Goal: Use online tool/utility: Utilize a website feature to perform a specific function

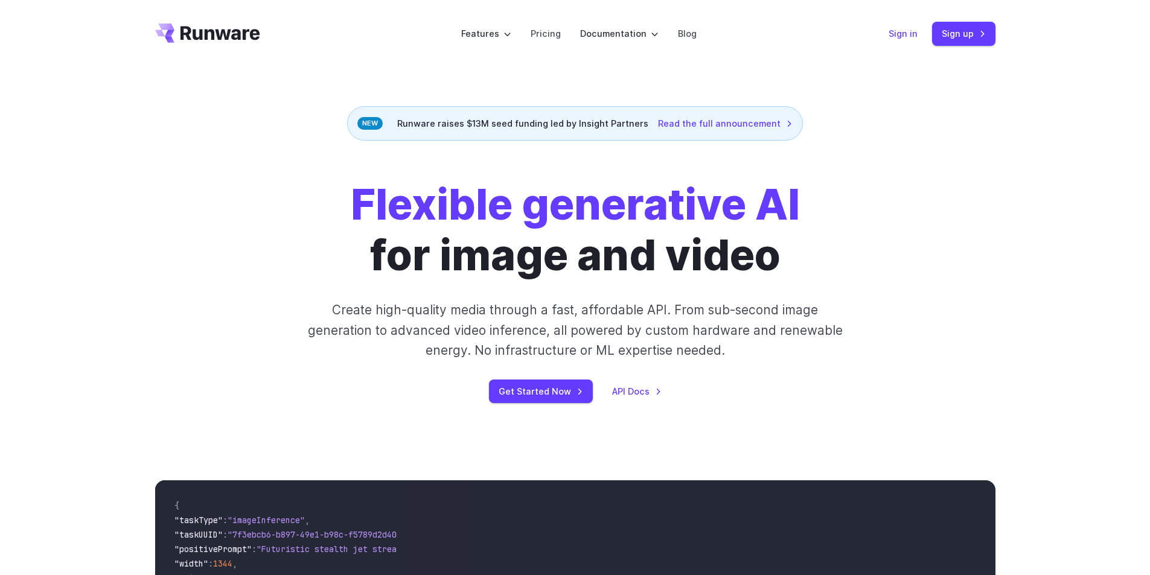
click at [902, 33] on link "Sign in" at bounding box center [903, 34] width 29 height 14
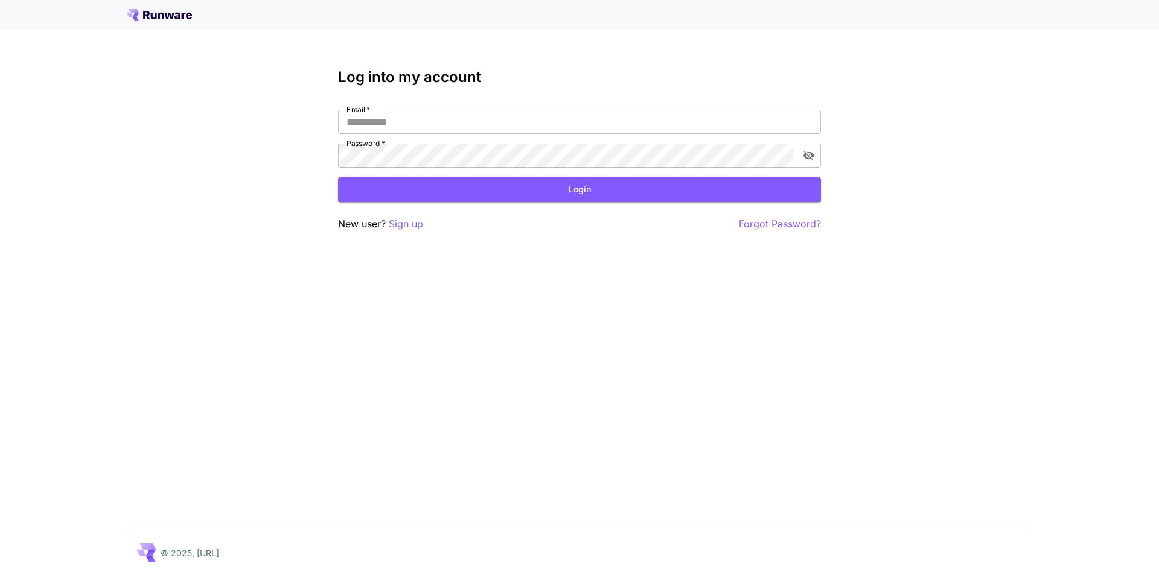
click at [395, 106] on div "Log into my account Email   * Email   * Password   * Password   * Login New use…" at bounding box center [579, 150] width 483 height 163
click at [383, 123] on input "Email   *" at bounding box center [579, 122] width 483 height 24
paste input "**********"
type input "**********"
click at [540, 193] on button "Login" at bounding box center [579, 189] width 483 height 25
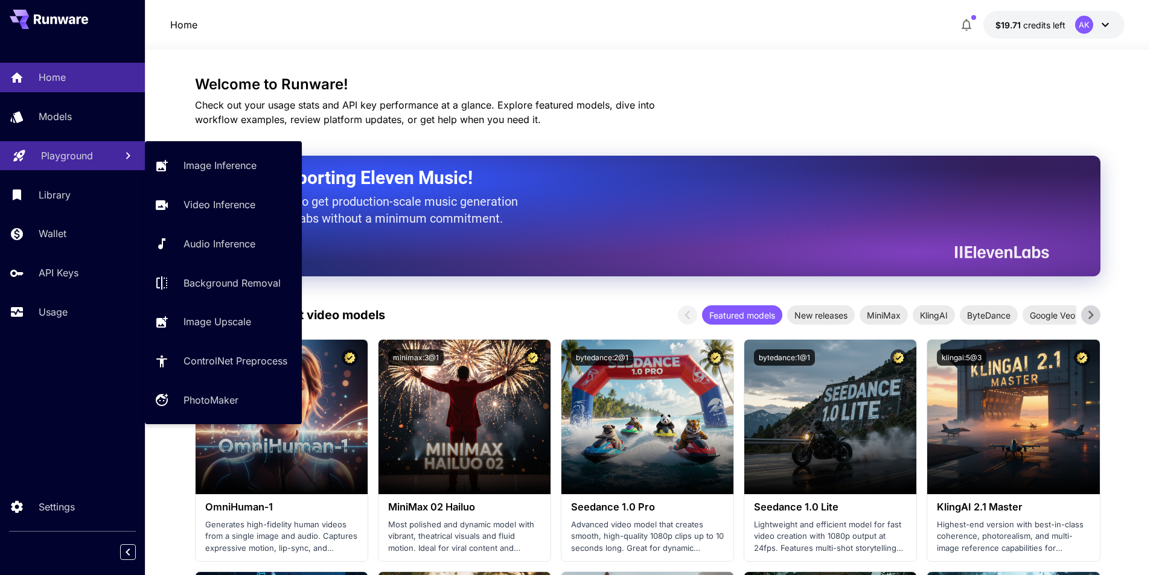
click at [72, 153] on p "Playground" at bounding box center [67, 155] width 52 height 14
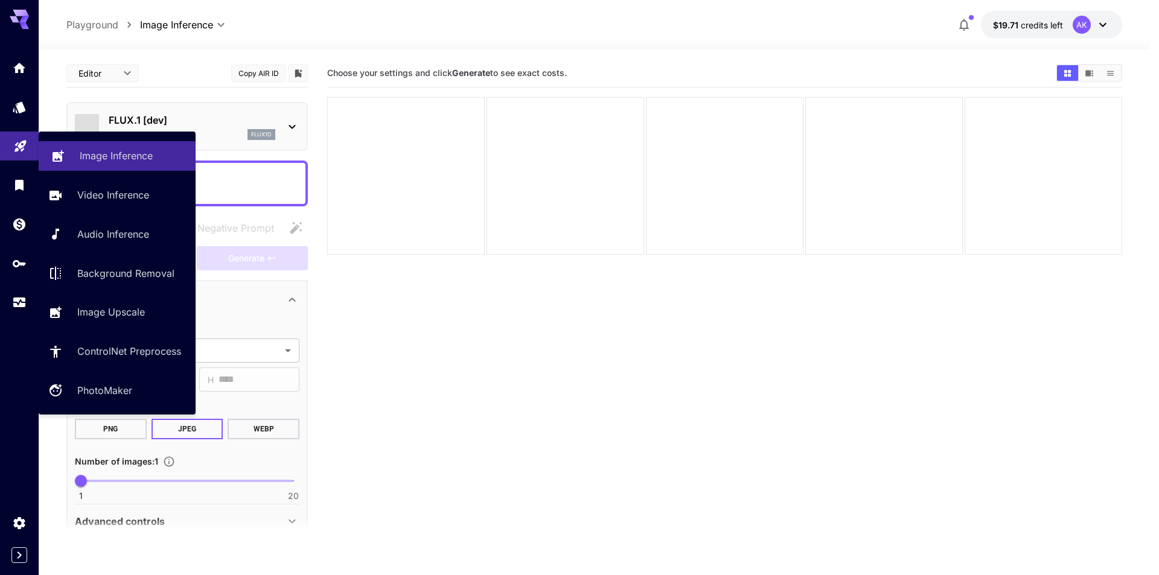
type input "**********"
click at [136, 276] on p "Background Removal" at bounding box center [128, 273] width 97 height 14
type input "**********"
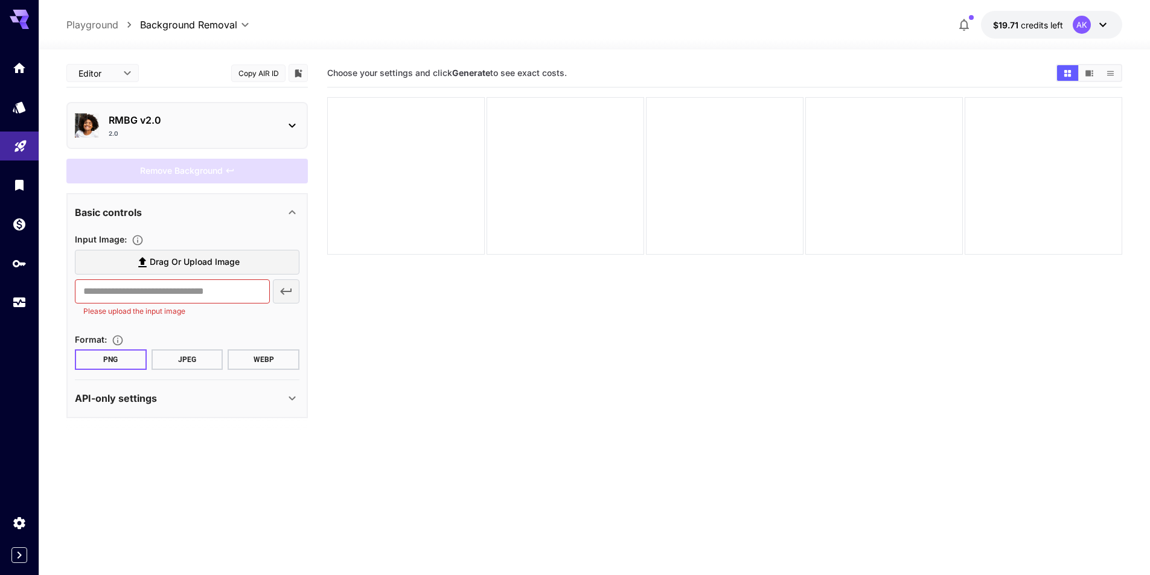
click at [102, 365] on button "PNG" at bounding box center [111, 360] width 72 height 21
click at [132, 400] on p "API-only settings" at bounding box center [116, 398] width 82 height 14
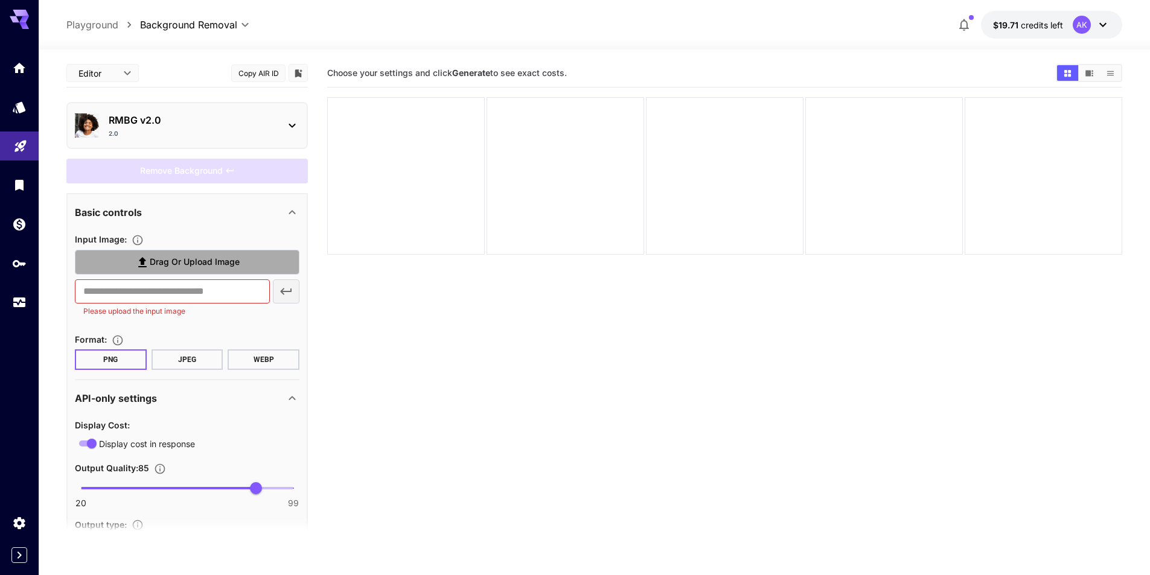
click at [206, 266] on span "Drag or upload image" at bounding box center [195, 262] width 90 height 15
click at [0, 0] on input "Drag or upload image" at bounding box center [0, 0] width 0 height 0
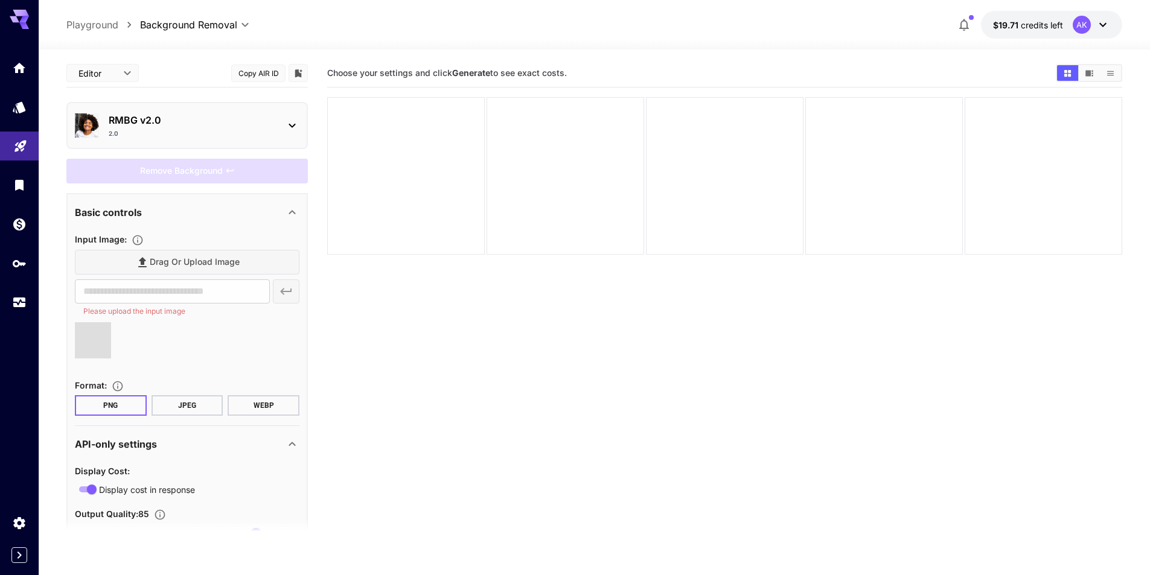
type input "**********"
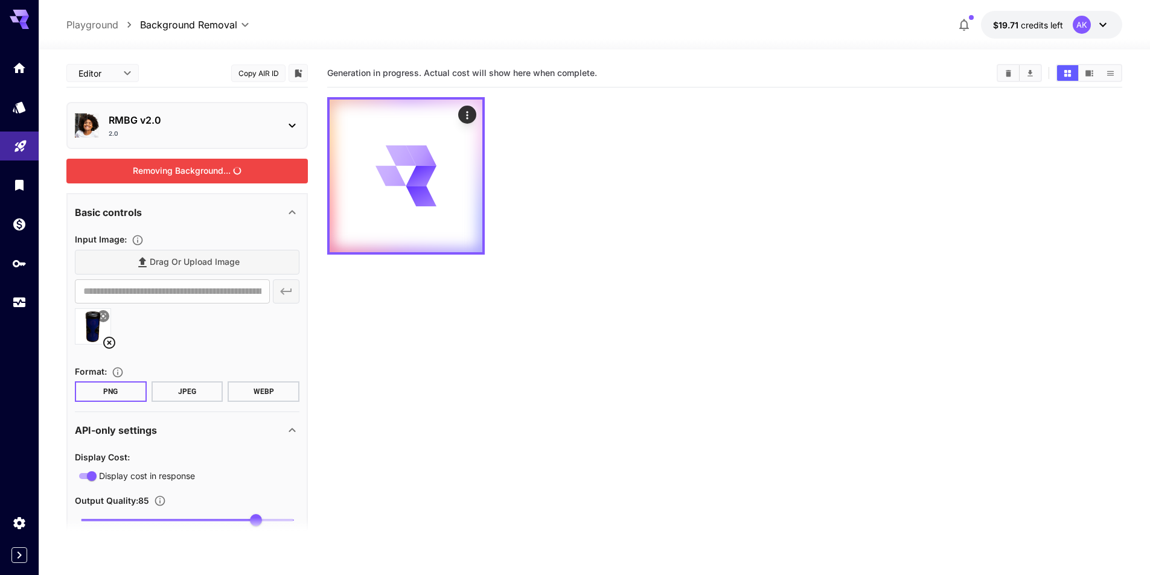
click at [192, 170] on div "Removing Background..." at bounding box center [186, 171] width 241 height 25
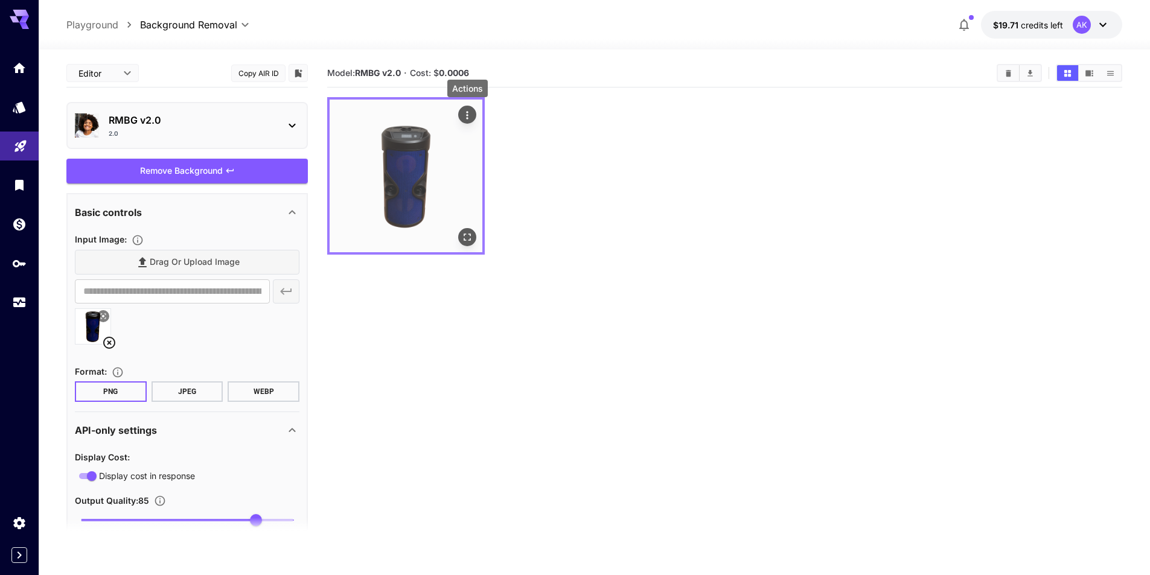
click at [470, 110] on icon "Actions" at bounding box center [467, 115] width 12 height 12
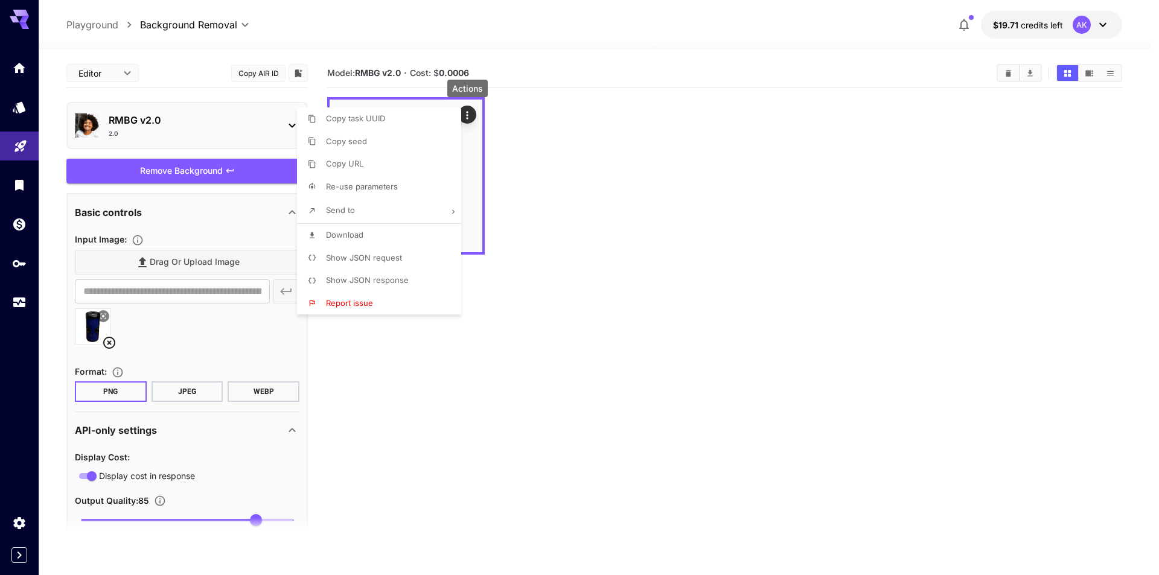
click at [398, 253] on span "Show JSON request" at bounding box center [364, 258] width 76 height 10
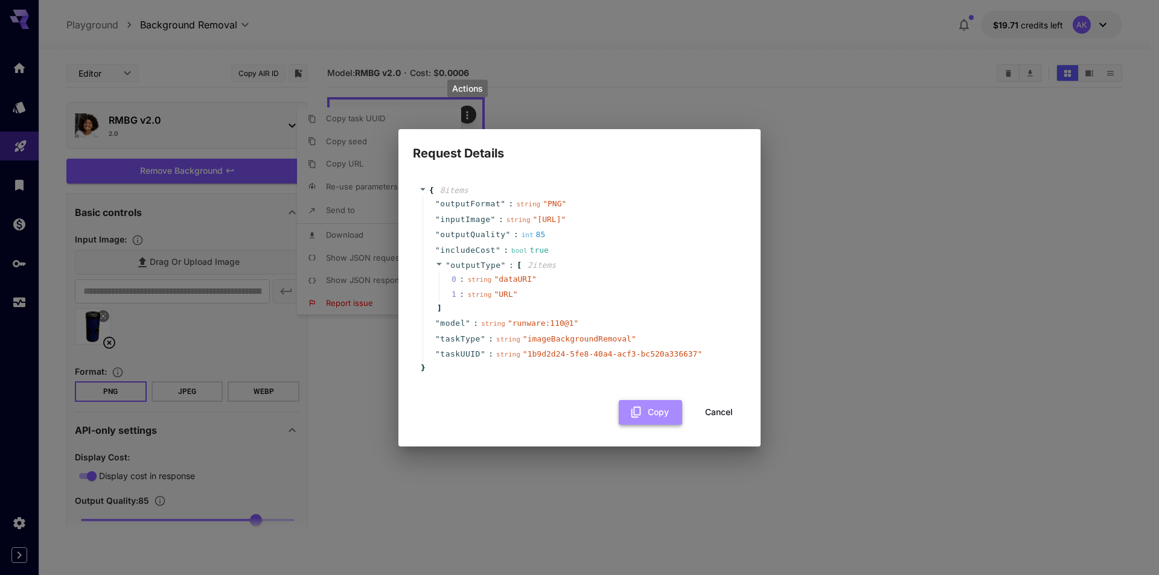
click at [647, 419] on button "Copy" at bounding box center [650, 412] width 63 height 25
click at [865, 218] on div "Request Details { 8 item s " outputFormat " : string " PNG " " inputImage " : s…" at bounding box center [579, 287] width 1159 height 575
click at [726, 421] on button "Cancel" at bounding box center [719, 412] width 54 height 25
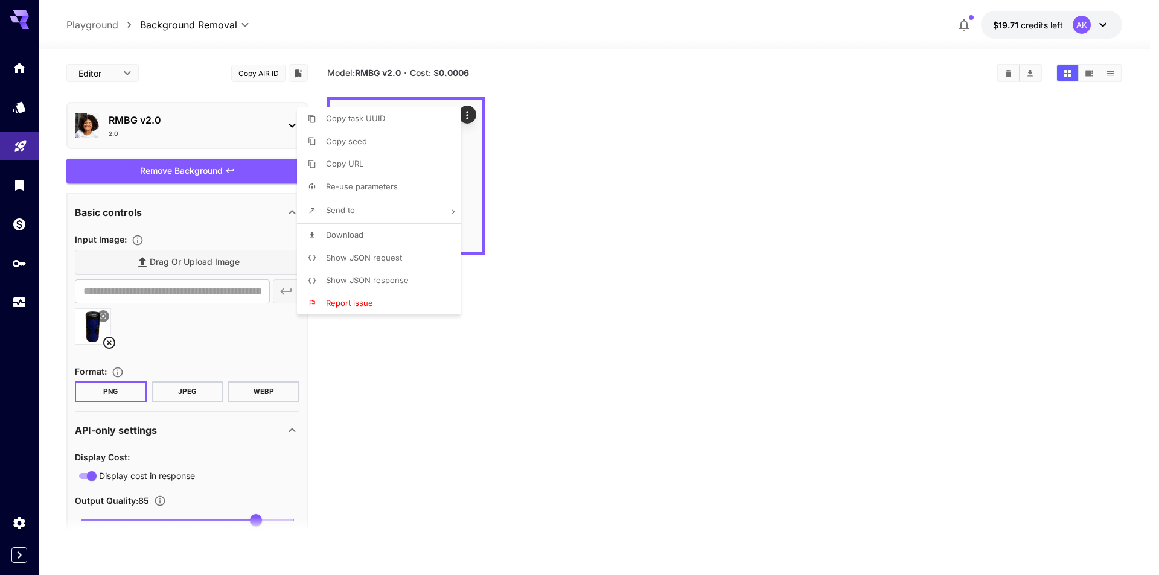
click at [597, 348] on div at bounding box center [579, 287] width 1159 height 575
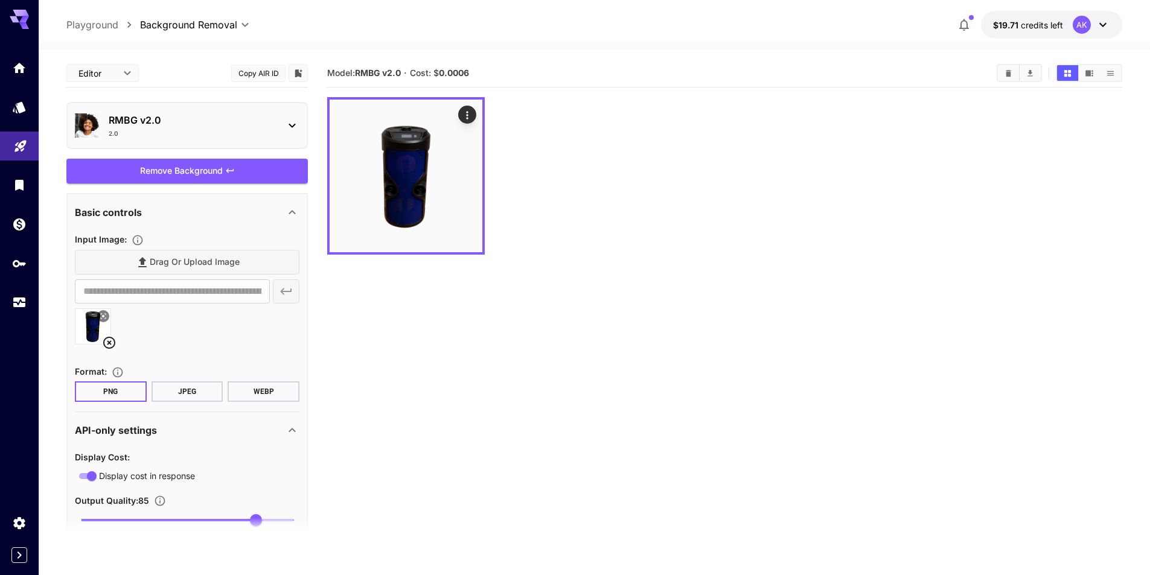
click at [234, 123] on p "RMBG v2.0" at bounding box center [192, 120] width 167 height 14
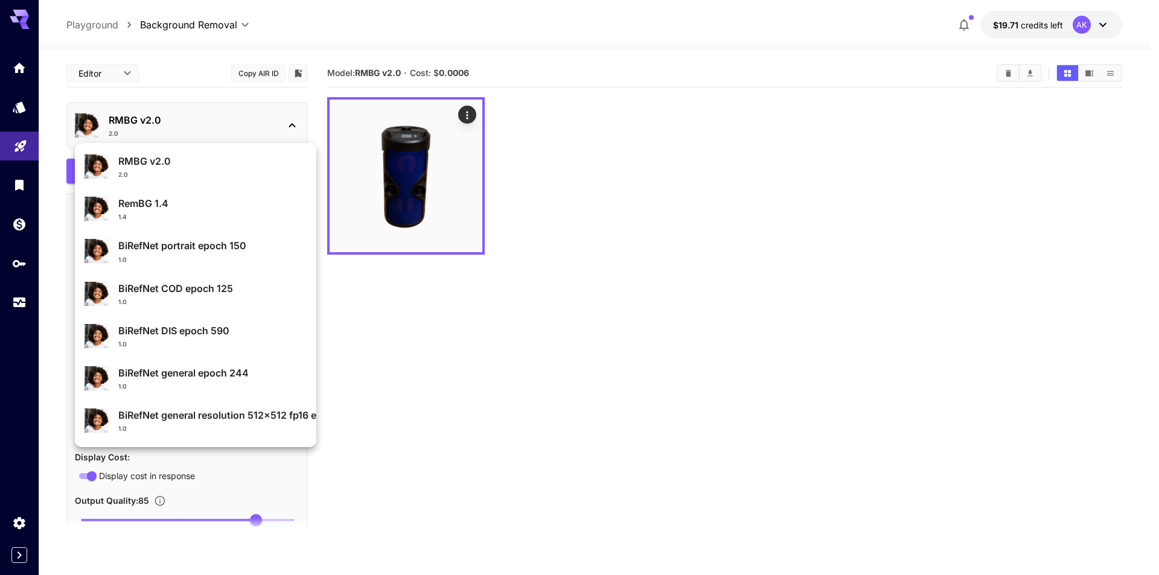
scroll to position [2, 0]
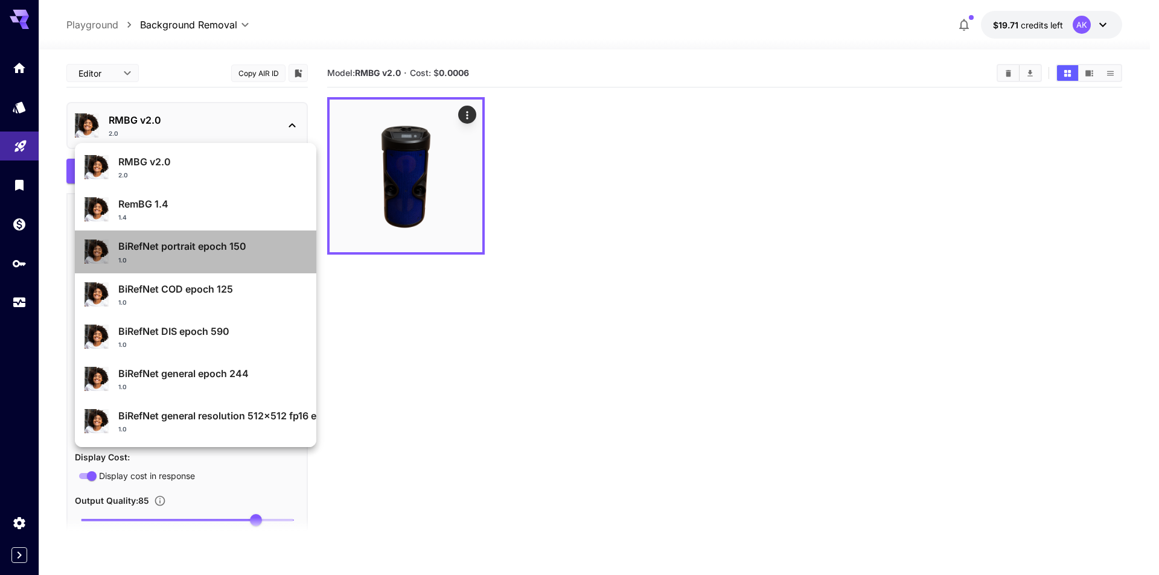
click at [208, 246] on p "BiRefNet portrait epoch 150" at bounding box center [212, 246] width 188 height 14
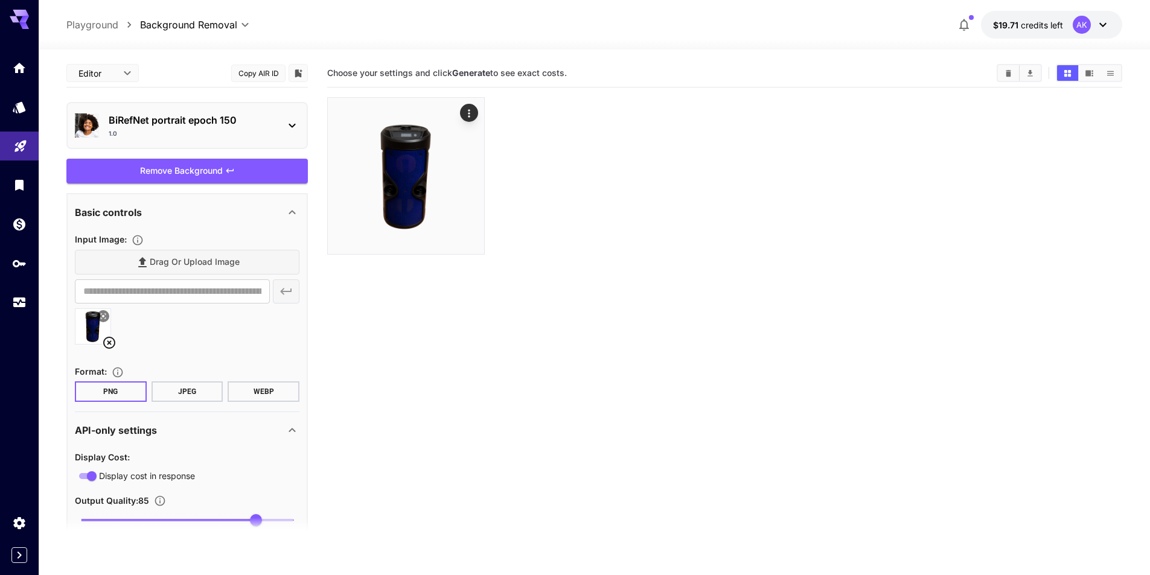
click at [110, 343] on icon at bounding box center [109, 343] width 12 height 12
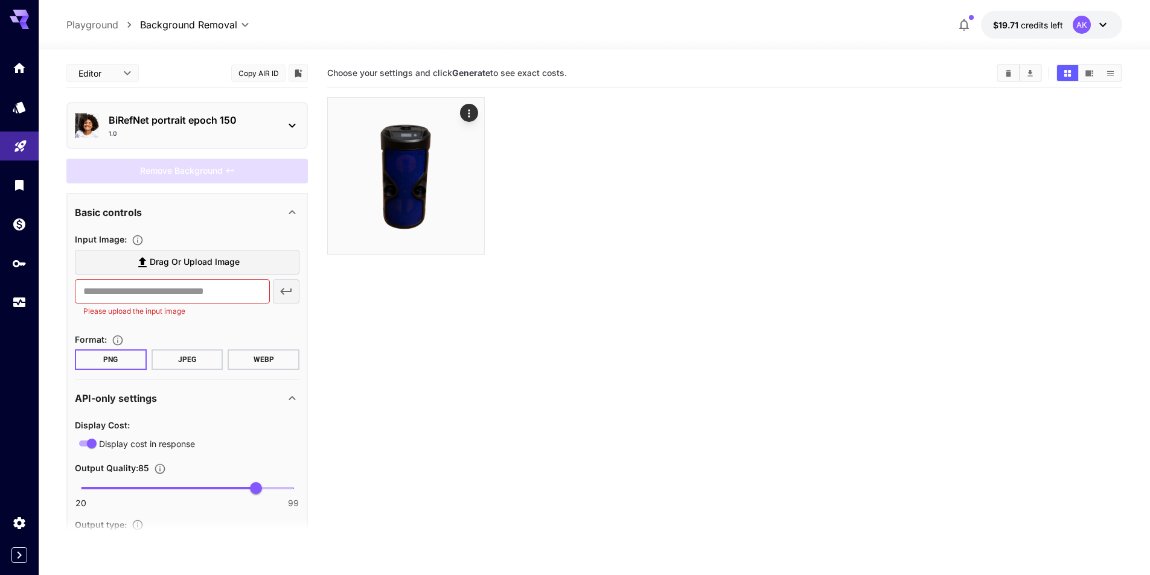
click at [283, 289] on div "​ Please upload the input image" at bounding box center [187, 298] width 225 height 38
click at [257, 261] on label "Drag or upload image" at bounding box center [187, 262] width 225 height 25
click at [0, 0] on input "Drag or upload image" at bounding box center [0, 0] width 0 height 0
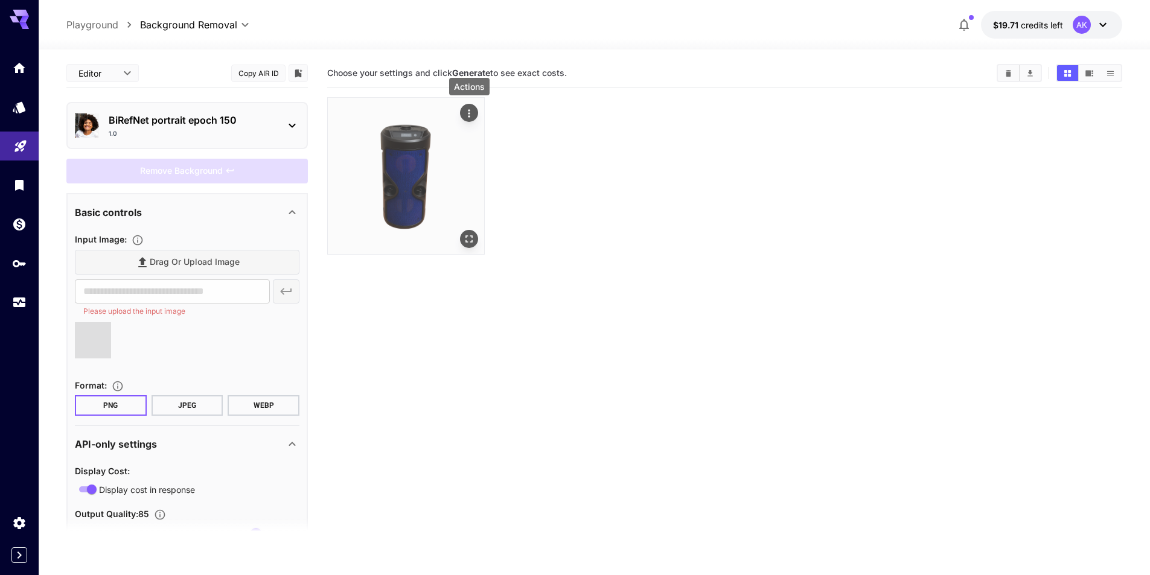
click at [471, 110] on icon "Actions" at bounding box center [469, 113] width 12 height 12
type input "**********"
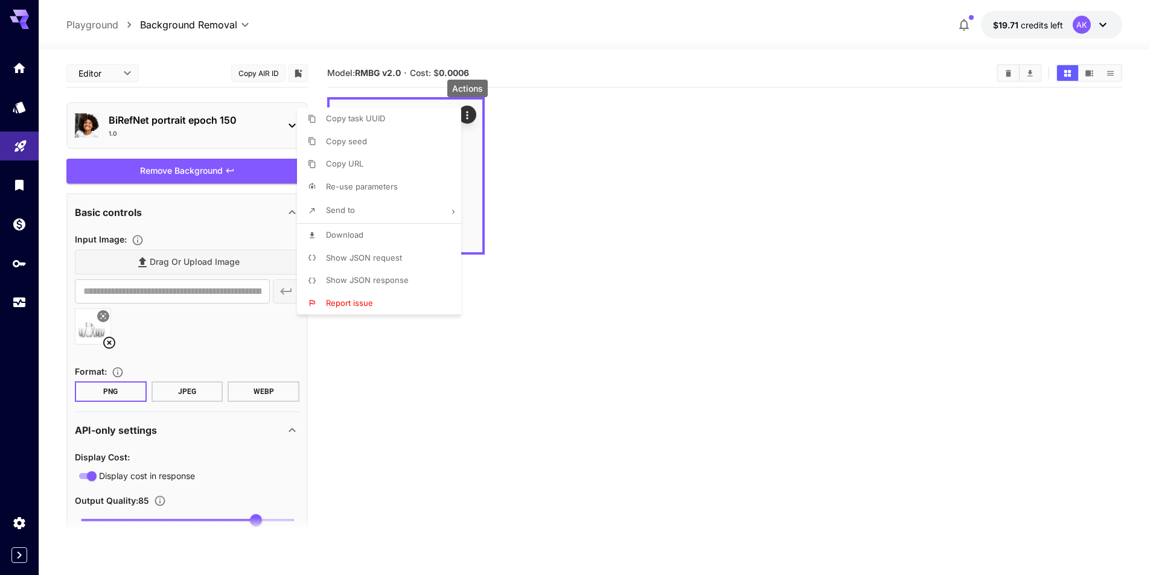
click at [615, 255] on div at bounding box center [579, 287] width 1159 height 575
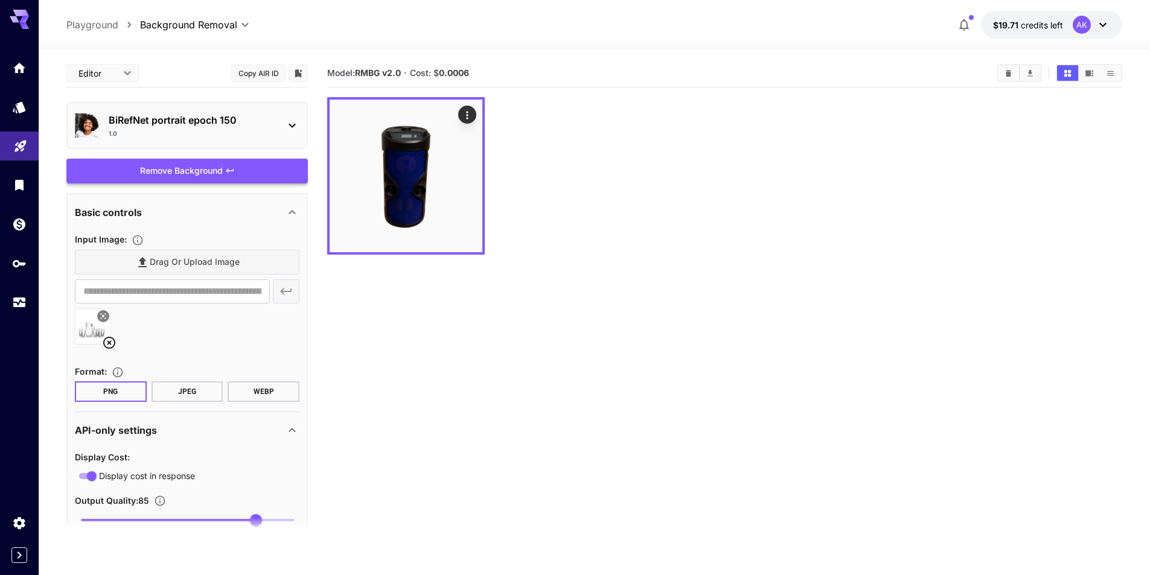
click at [206, 168] on div "Remove Background" at bounding box center [186, 171] width 241 height 25
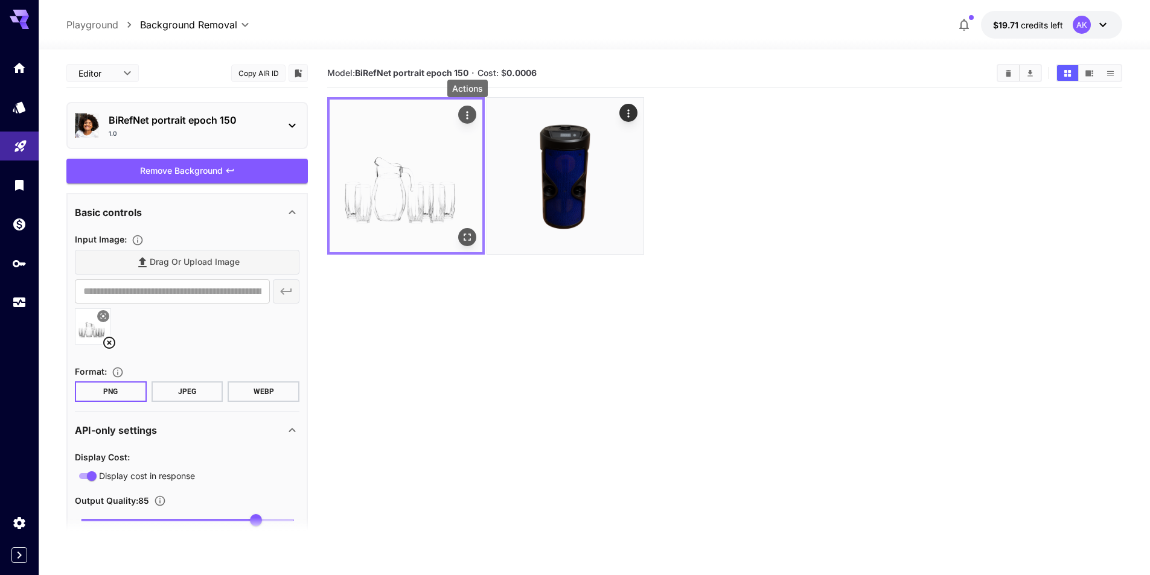
click at [470, 107] on div "Actions" at bounding box center [467, 114] width 12 height 14
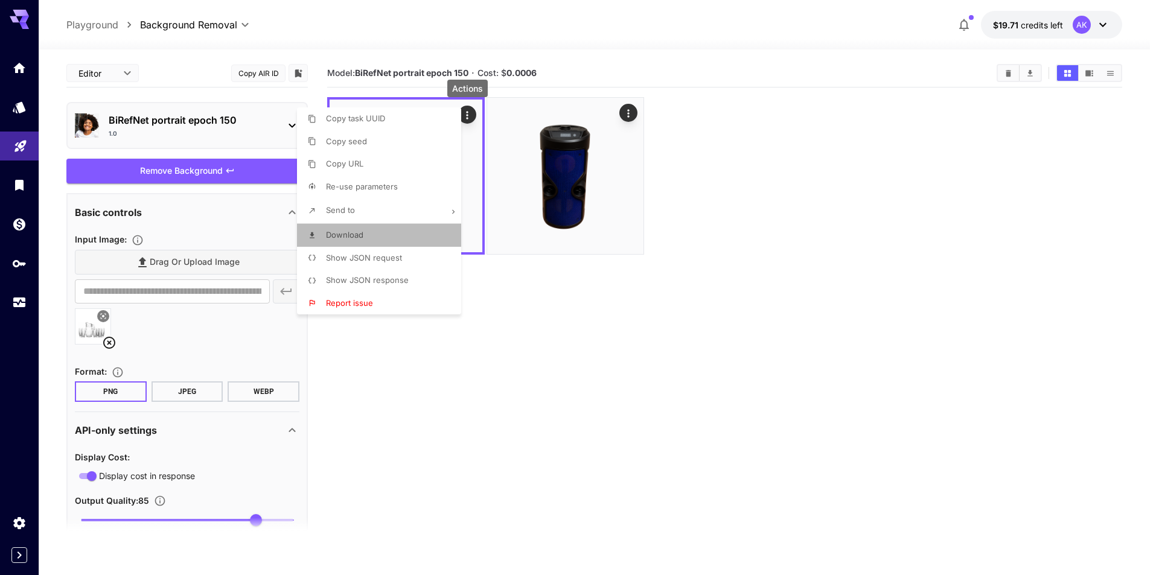
click at [354, 234] on span "Download" at bounding box center [344, 235] width 37 height 10
click at [263, 121] on div at bounding box center [579, 287] width 1159 height 575
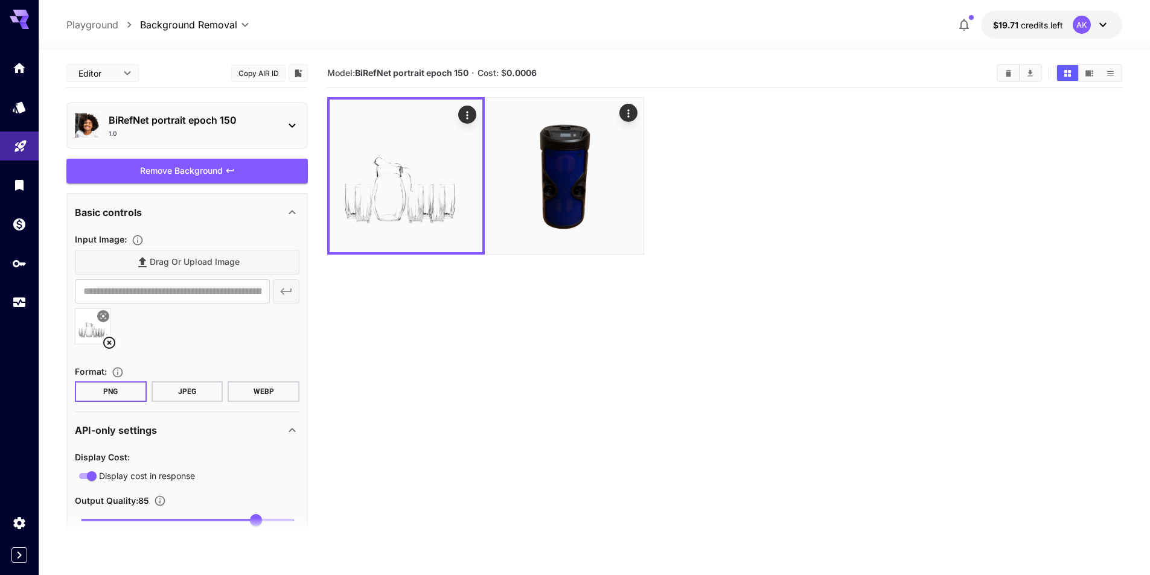
click at [284, 122] on div "BiRefNet portrait epoch 150 1.0" at bounding box center [187, 125] width 225 height 35
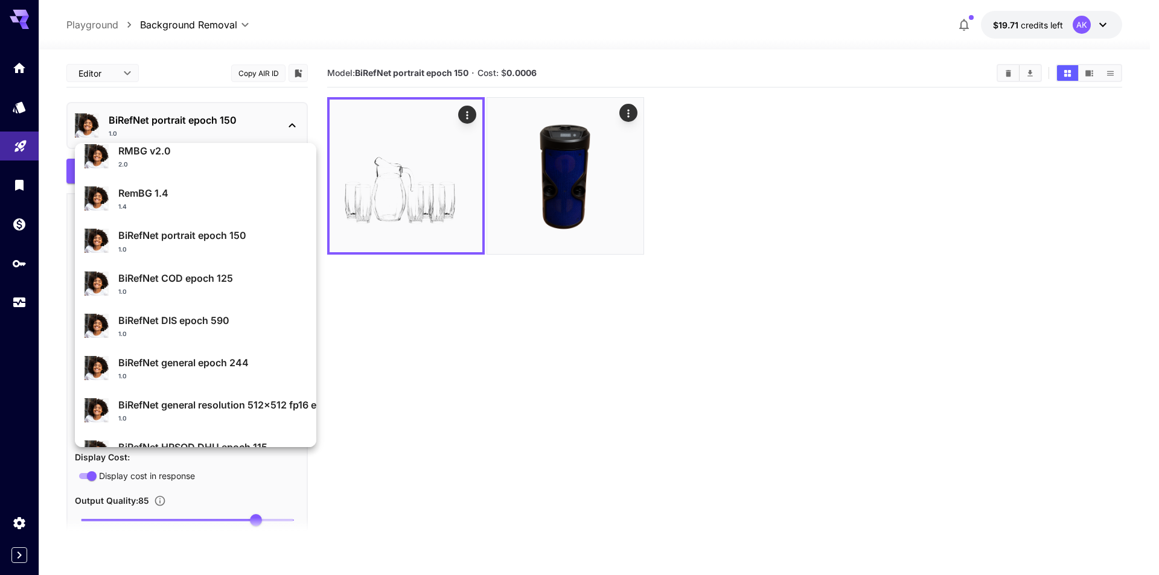
scroll to position [15, 0]
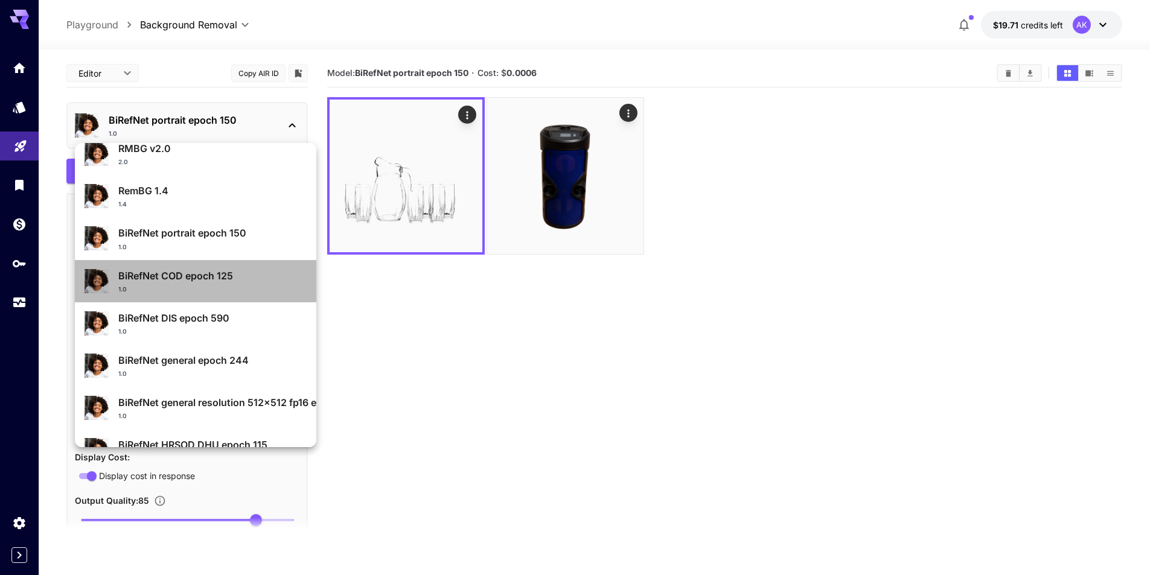
click at [210, 274] on p "BiRefNet COD epoch 125" at bounding box center [212, 276] width 188 height 14
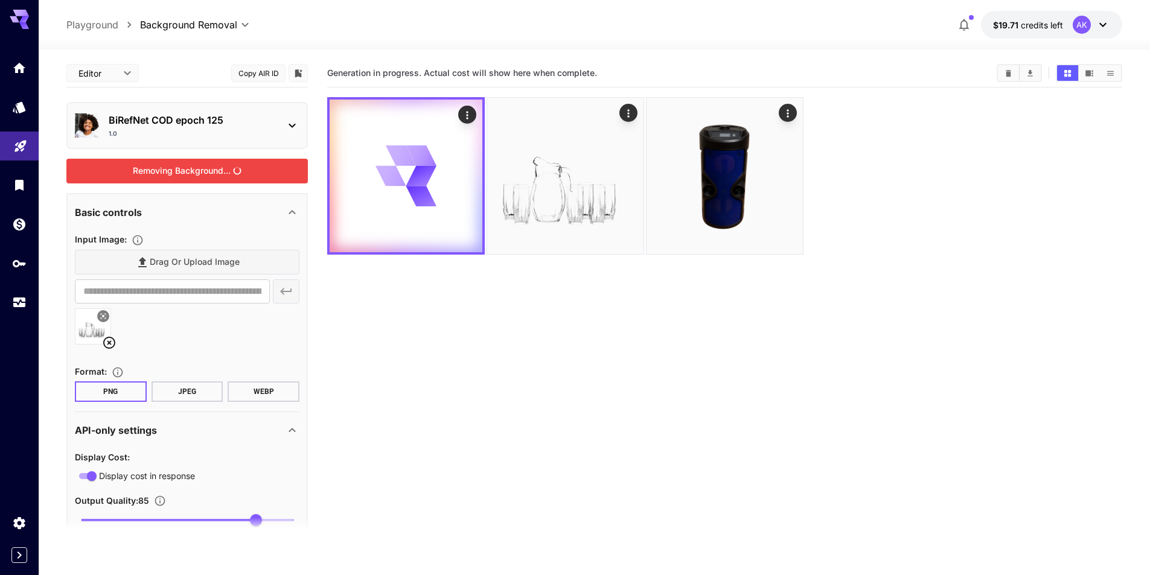
click at [208, 168] on div "Removing Background..." at bounding box center [186, 171] width 241 height 25
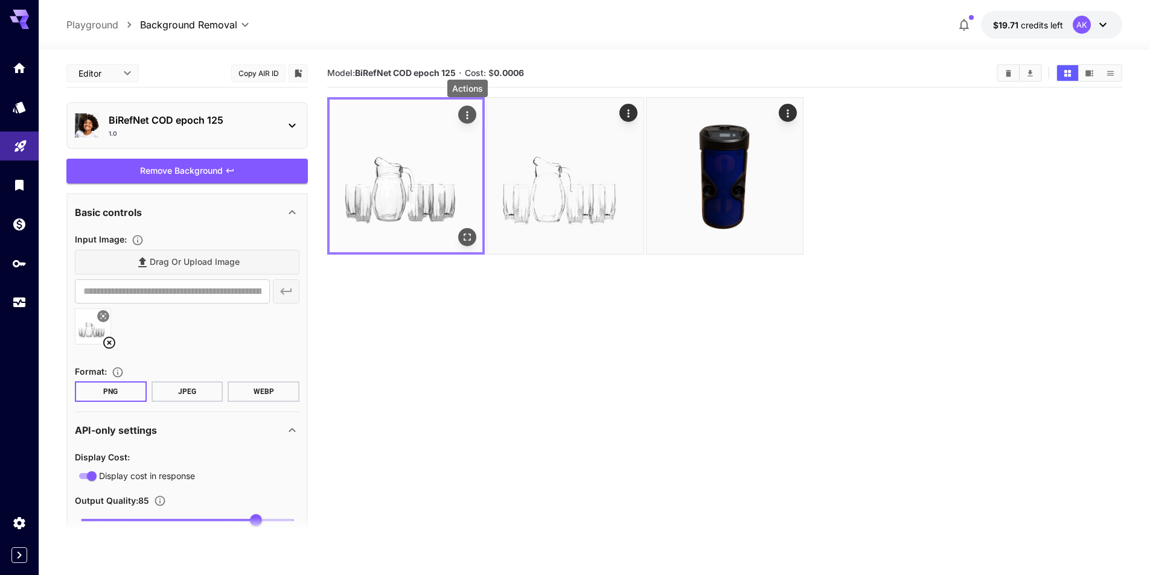
click at [466, 112] on icon "Actions" at bounding box center [467, 115] width 12 height 12
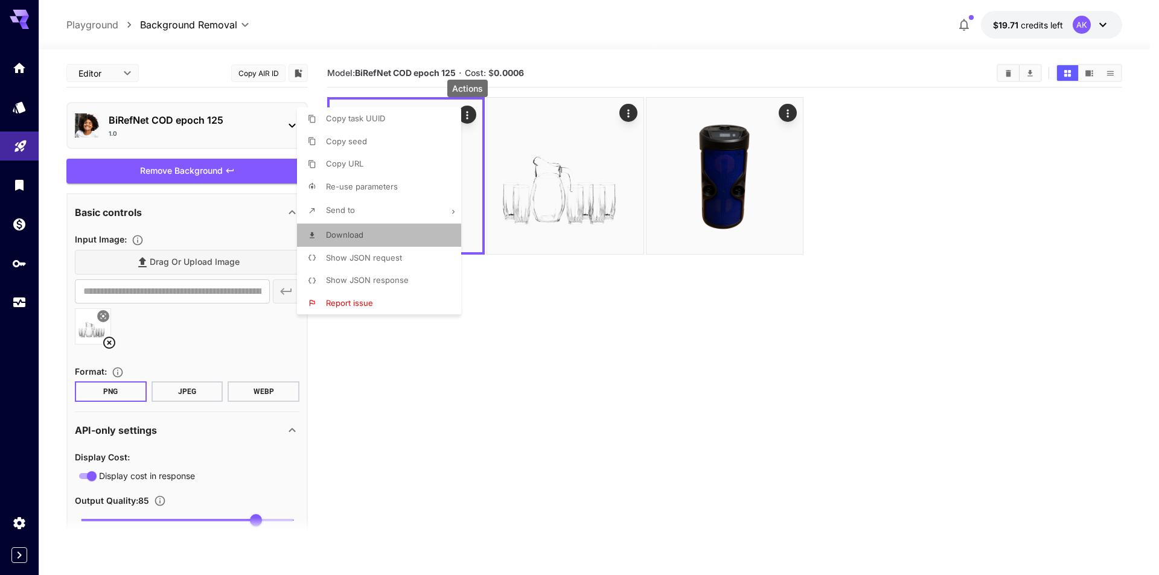
click at [363, 231] on span "Download" at bounding box center [344, 235] width 37 height 10
drag, startPoint x: 738, startPoint y: 351, endPoint x: 584, endPoint y: 348, distance: 154.0
click at [732, 353] on div at bounding box center [579, 287] width 1159 height 575
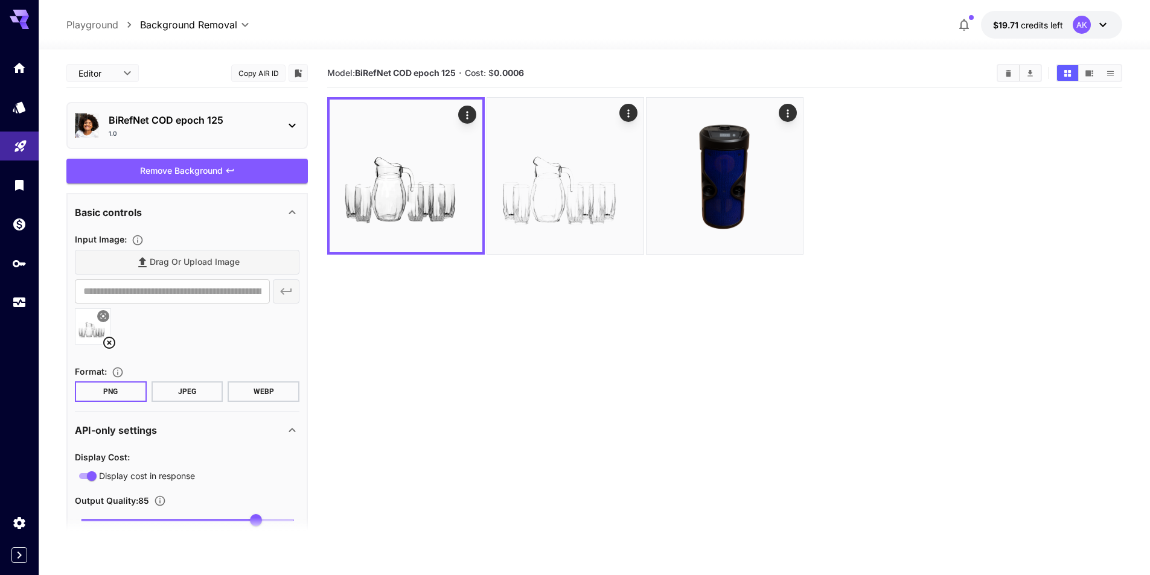
click at [287, 126] on icon at bounding box center [292, 125] width 14 height 14
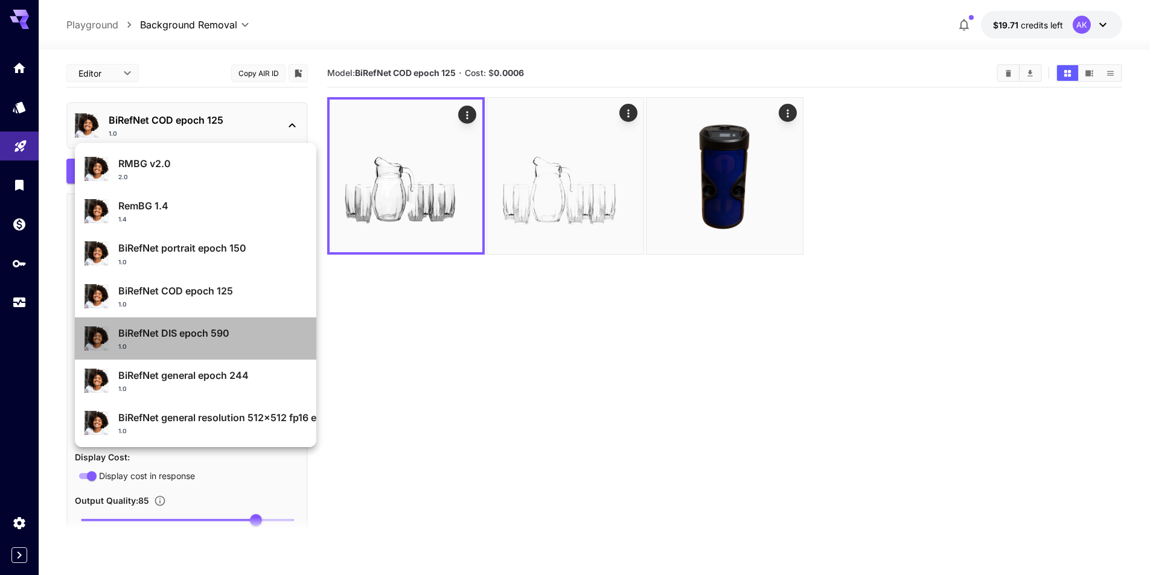
click at [223, 333] on p "BiRefNet DIS epoch 590" at bounding box center [212, 333] width 188 height 14
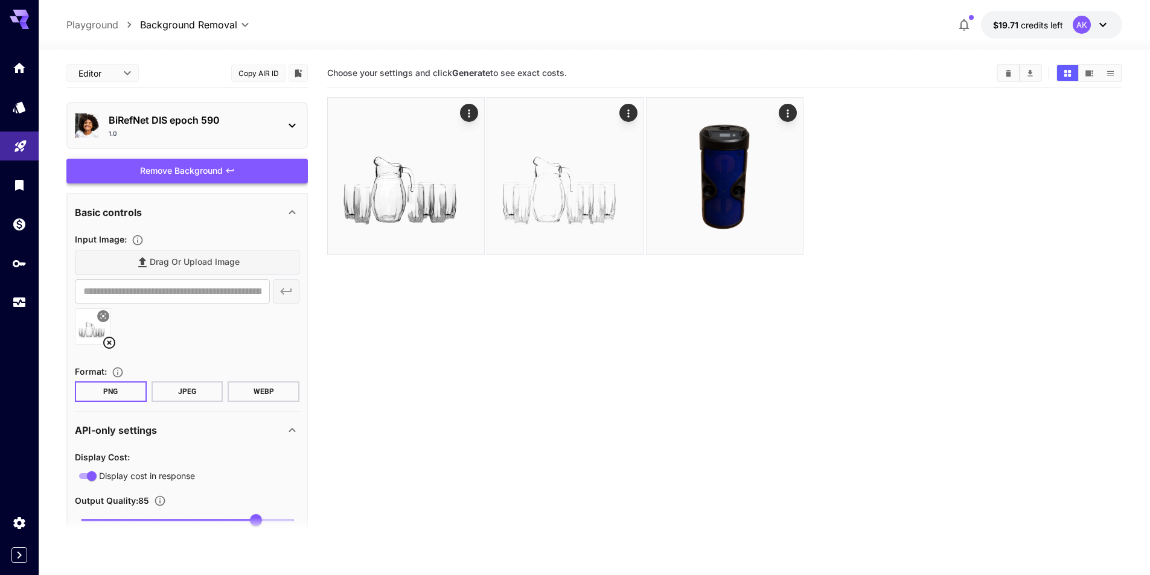
click at [220, 167] on div "Remove Background" at bounding box center [186, 171] width 241 height 25
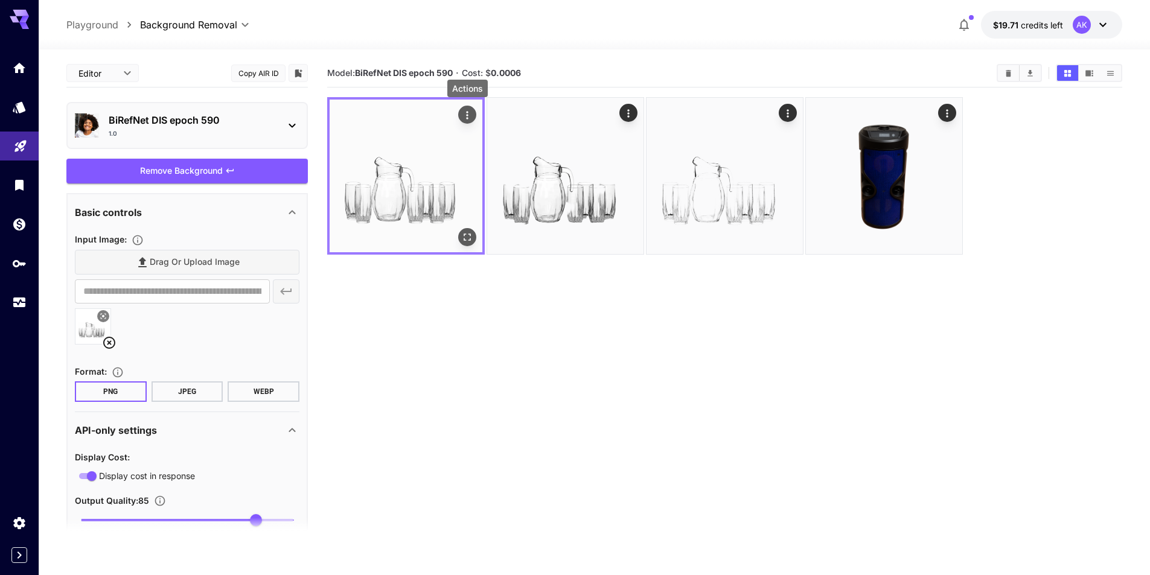
click at [463, 113] on icon "Actions" at bounding box center [467, 115] width 12 height 12
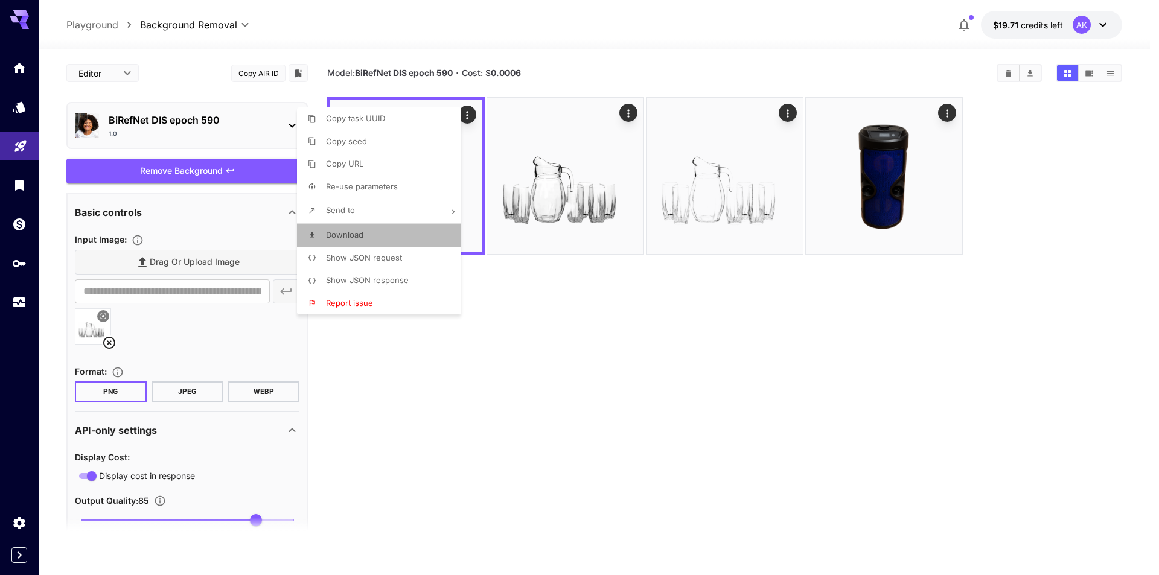
click at [358, 228] on li "Download" at bounding box center [382, 235] width 171 height 23
click at [284, 124] on div at bounding box center [579, 287] width 1159 height 575
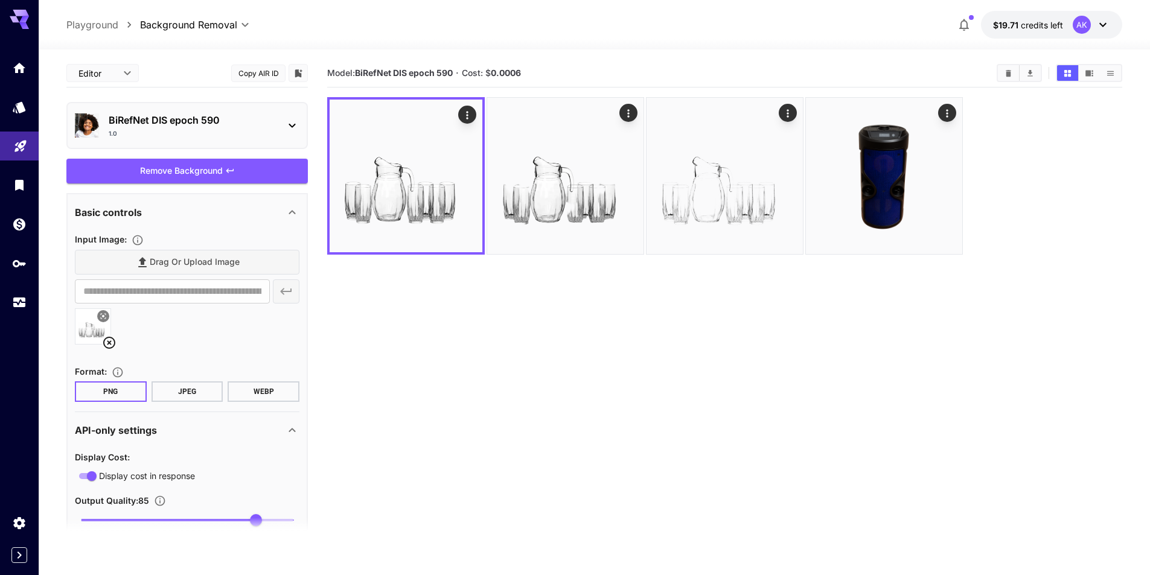
click at [296, 122] on icon at bounding box center [292, 125] width 14 height 14
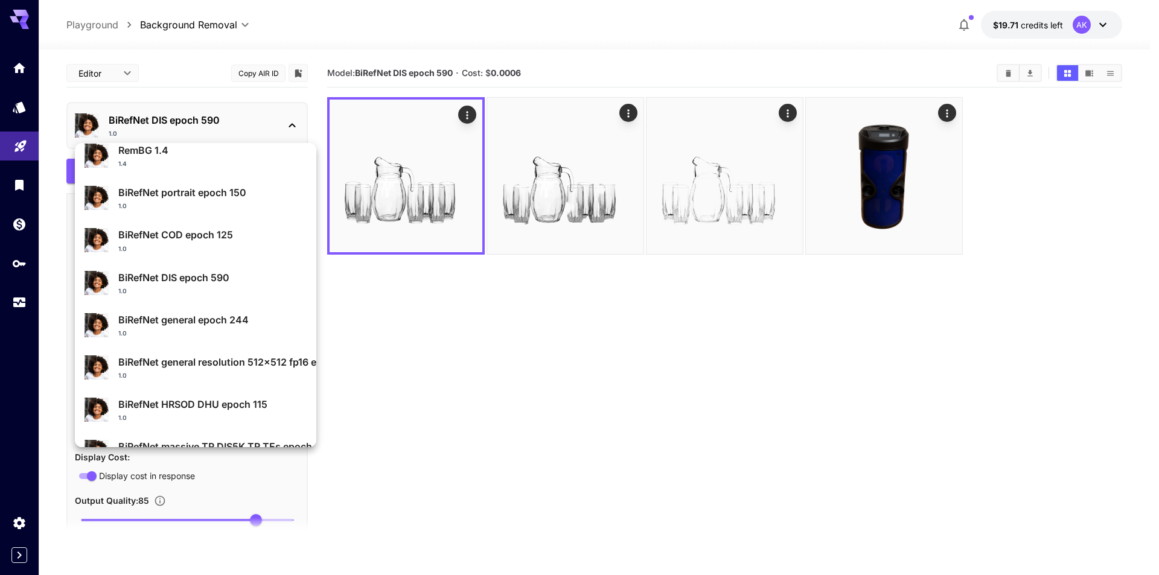
scroll to position [57, 0]
click at [520, 342] on div at bounding box center [579, 287] width 1159 height 575
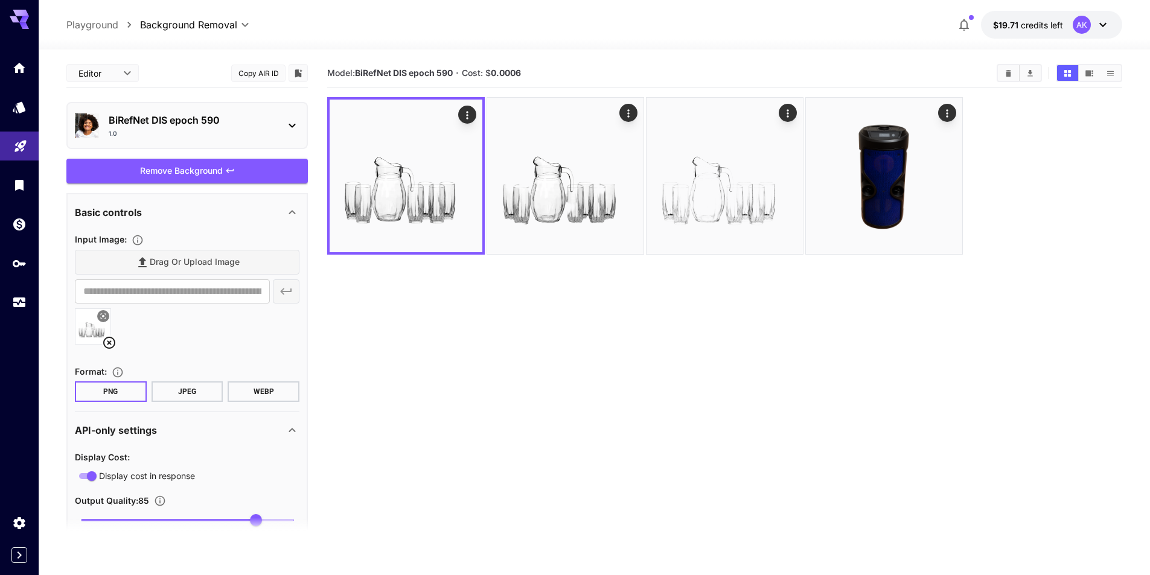
click at [297, 126] on icon at bounding box center [292, 125] width 14 height 14
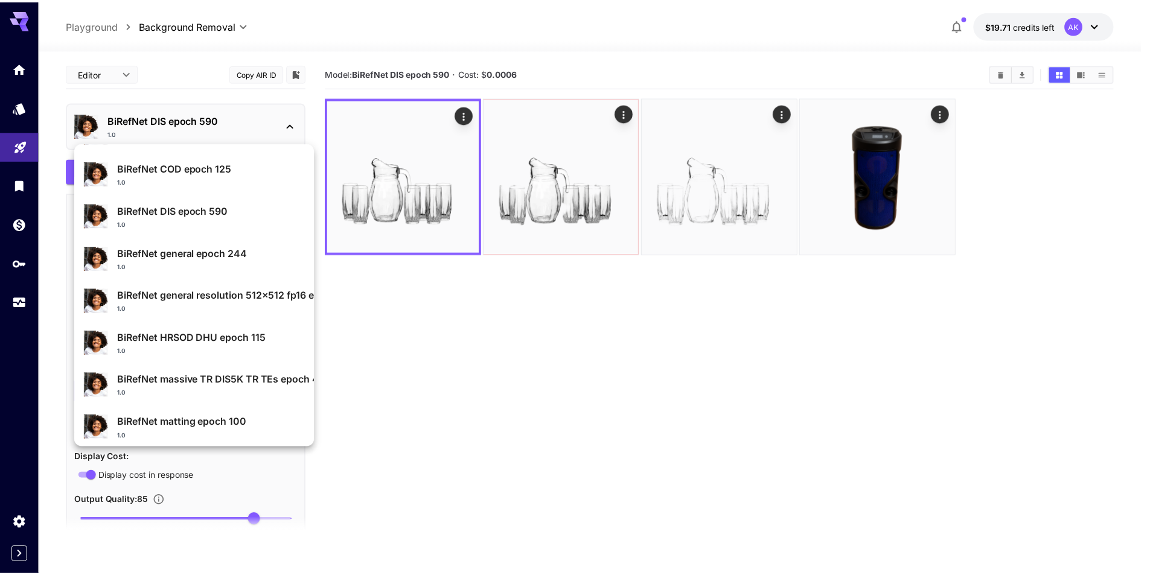
scroll to position [129, 0]
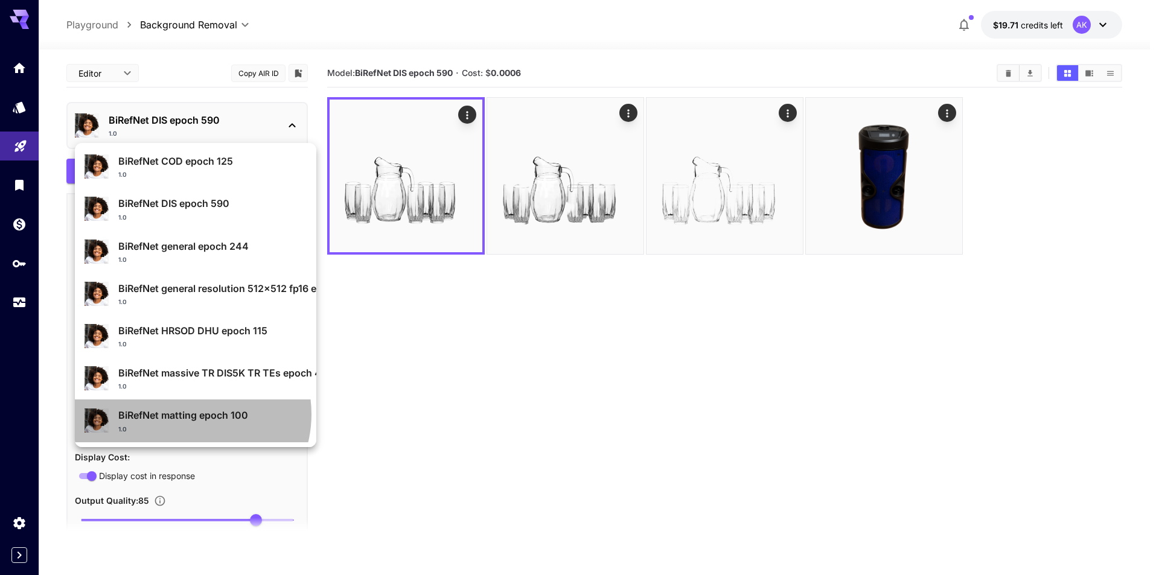
click at [190, 414] on p "BiRefNet matting epoch 100" at bounding box center [212, 415] width 188 height 14
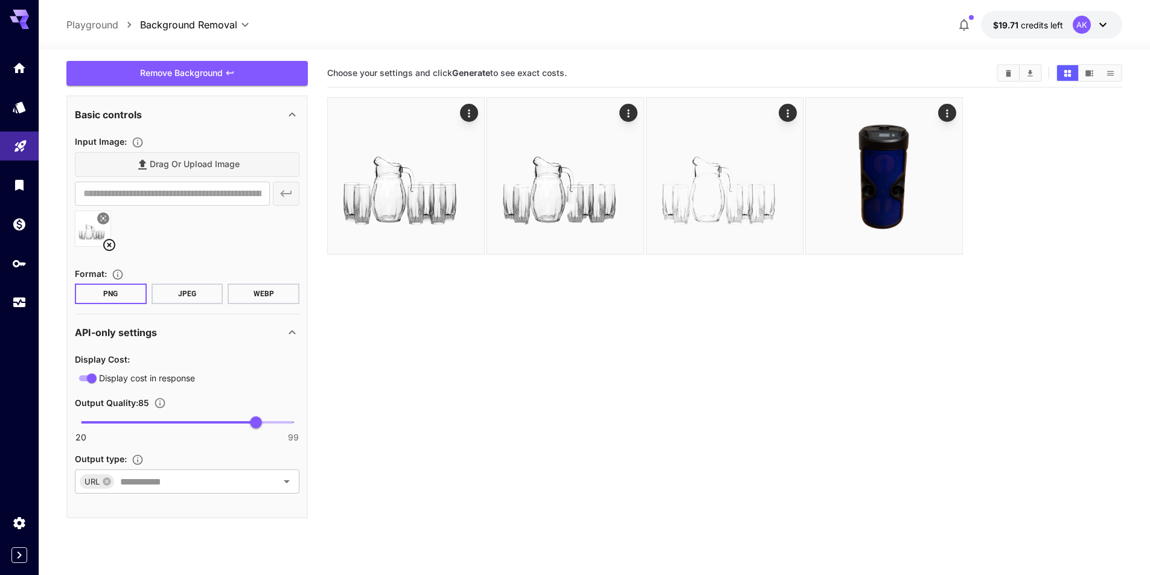
scroll to position [98, 0]
drag, startPoint x: 255, startPoint y: 419, endPoint x: 324, endPoint y: 420, distance: 68.2
click at [324, 420] on main "**********" at bounding box center [594, 351] width 1056 height 585
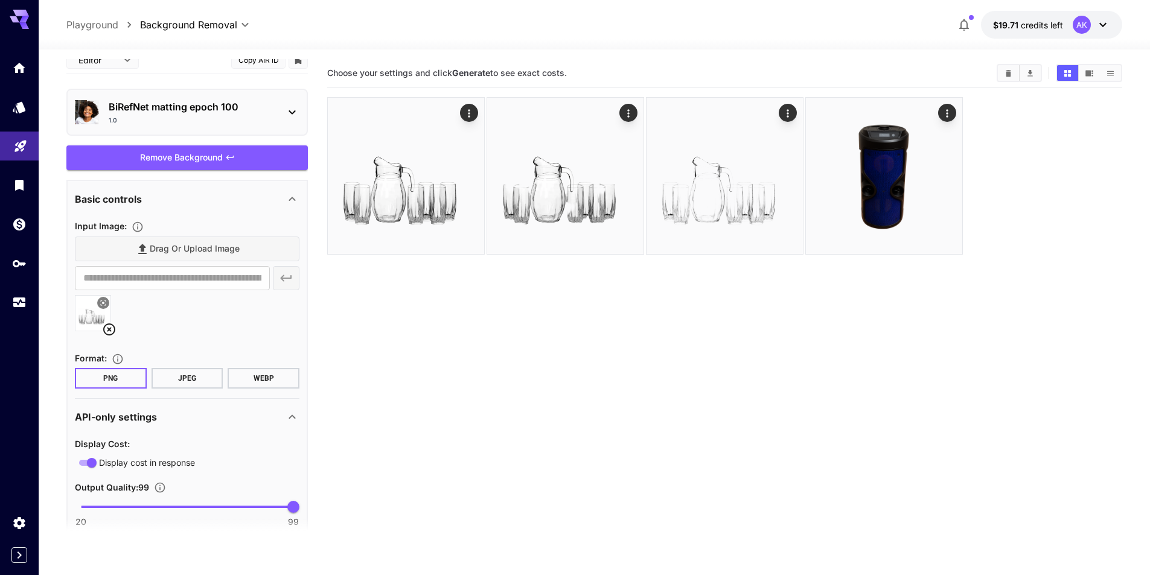
scroll to position [0, 0]
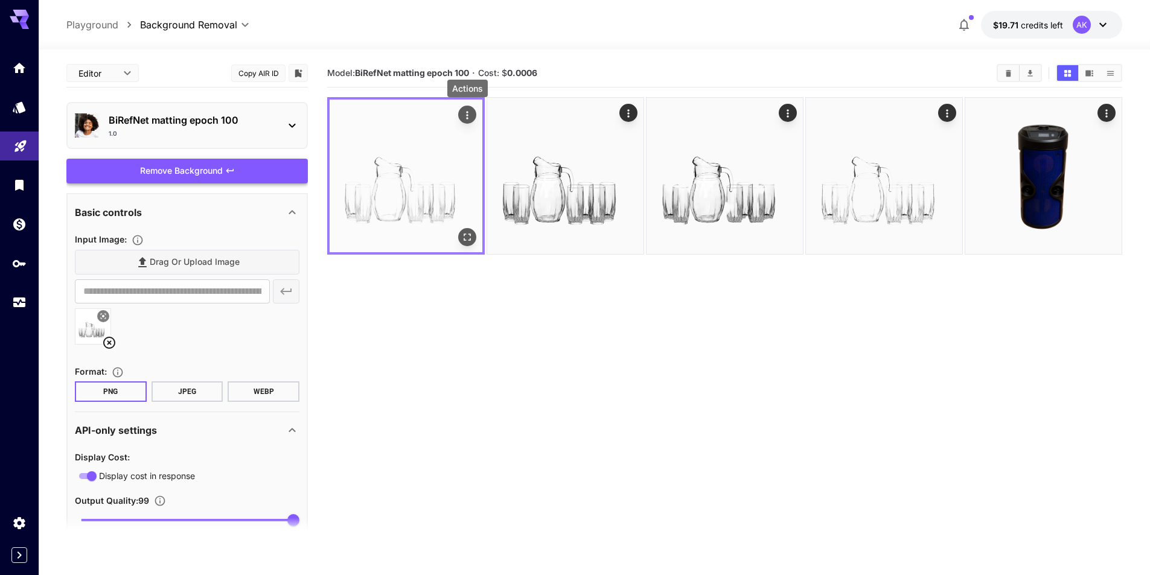
click at [462, 109] on icon "Actions" at bounding box center [467, 115] width 12 height 12
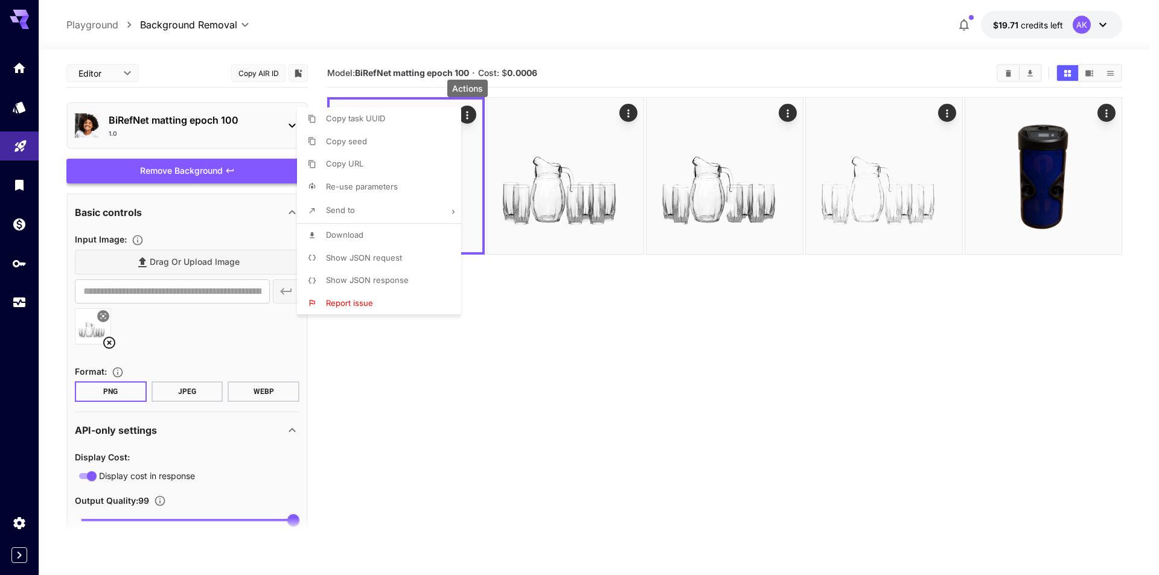
click at [373, 232] on li "Download" at bounding box center [382, 235] width 171 height 23
click at [623, 351] on div at bounding box center [579, 287] width 1159 height 575
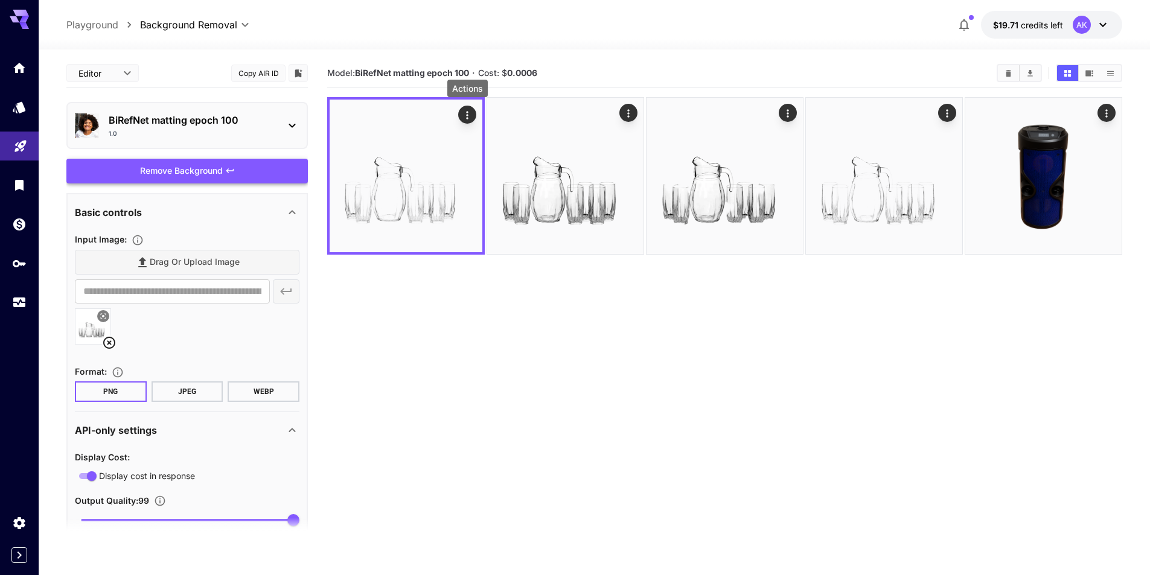
click at [193, 133] on div "1.0" at bounding box center [192, 133] width 167 height 9
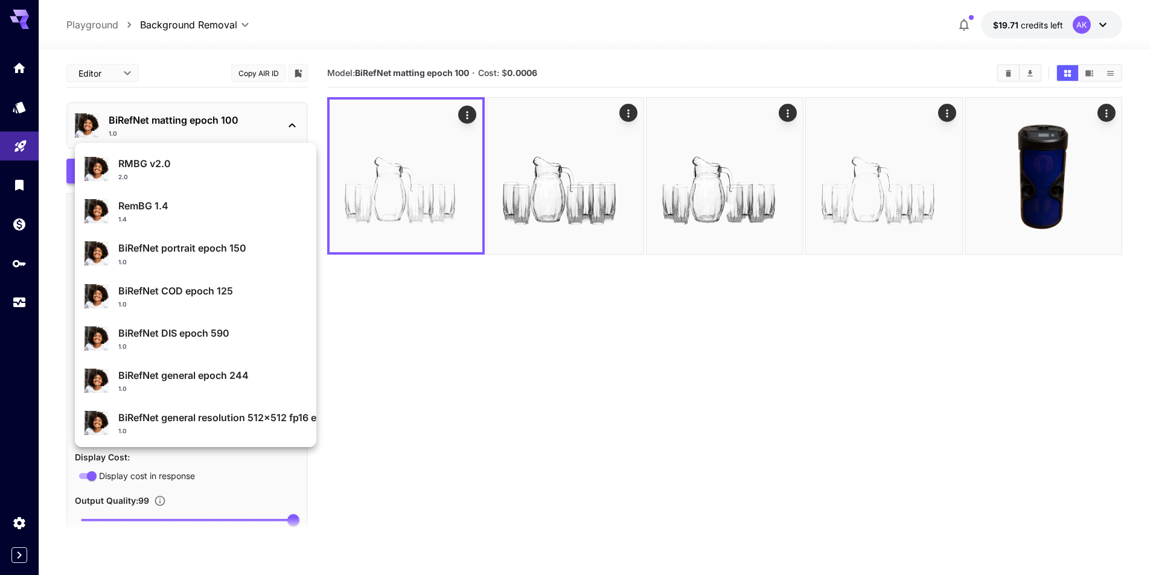
click at [184, 164] on p "RMBG v2.0" at bounding box center [212, 163] width 188 height 14
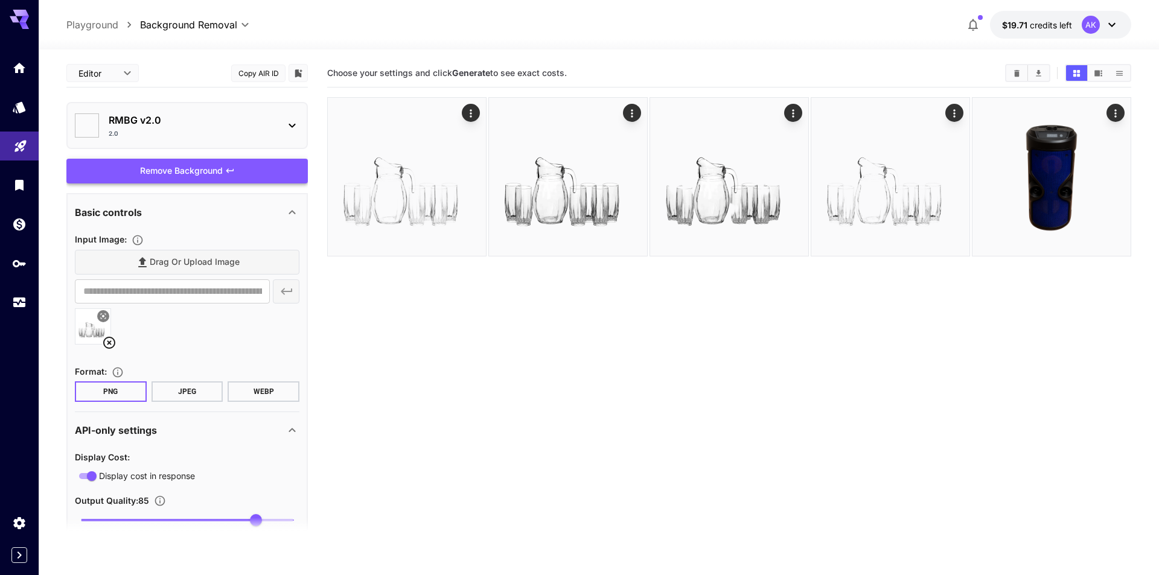
type input "**"
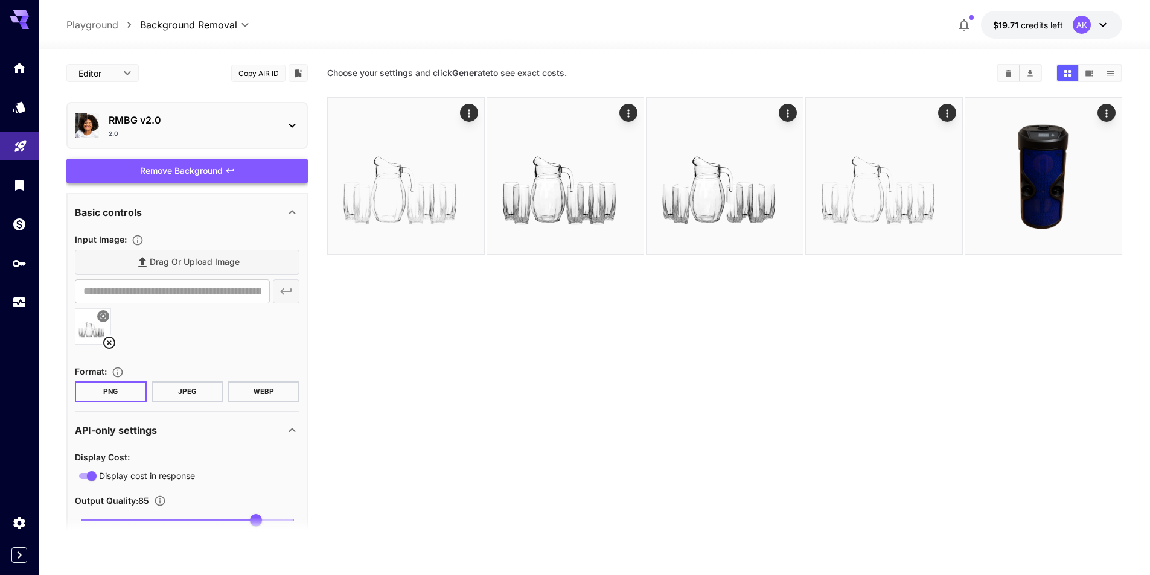
click at [272, 259] on div "Drag or upload image" at bounding box center [187, 262] width 225 height 25
click at [195, 263] on div "Drag or upload image" at bounding box center [187, 262] width 225 height 25
click at [223, 265] on div "Drag or upload image" at bounding box center [187, 262] width 225 height 25
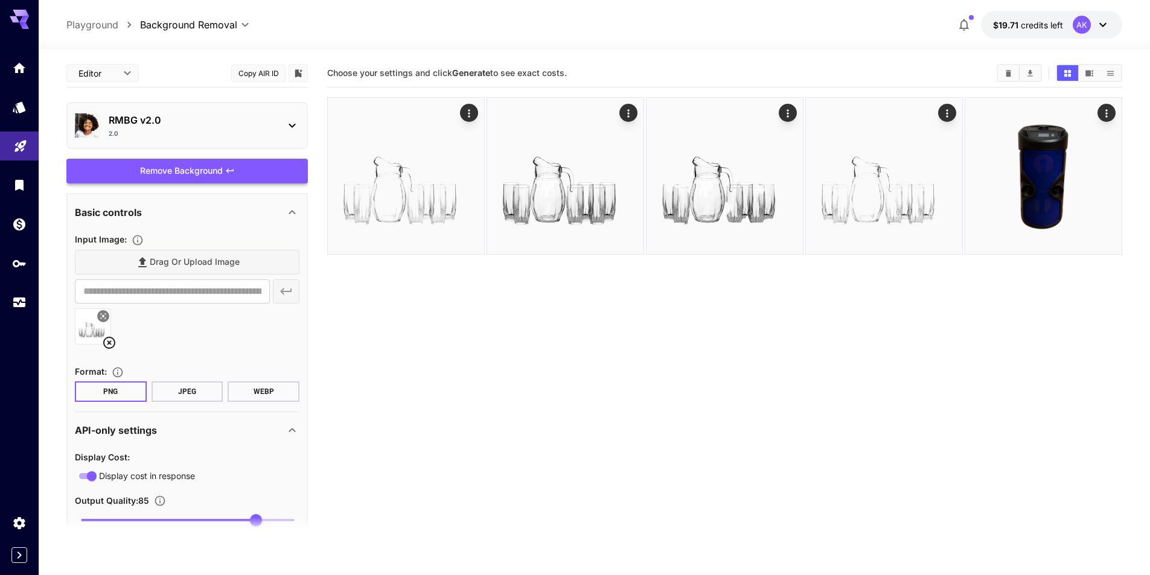
click at [222, 261] on div "Drag or upload image" at bounding box center [187, 262] width 225 height 25
click at [112, 342] on icon at bounding box center [109, 343] width 14 height 14
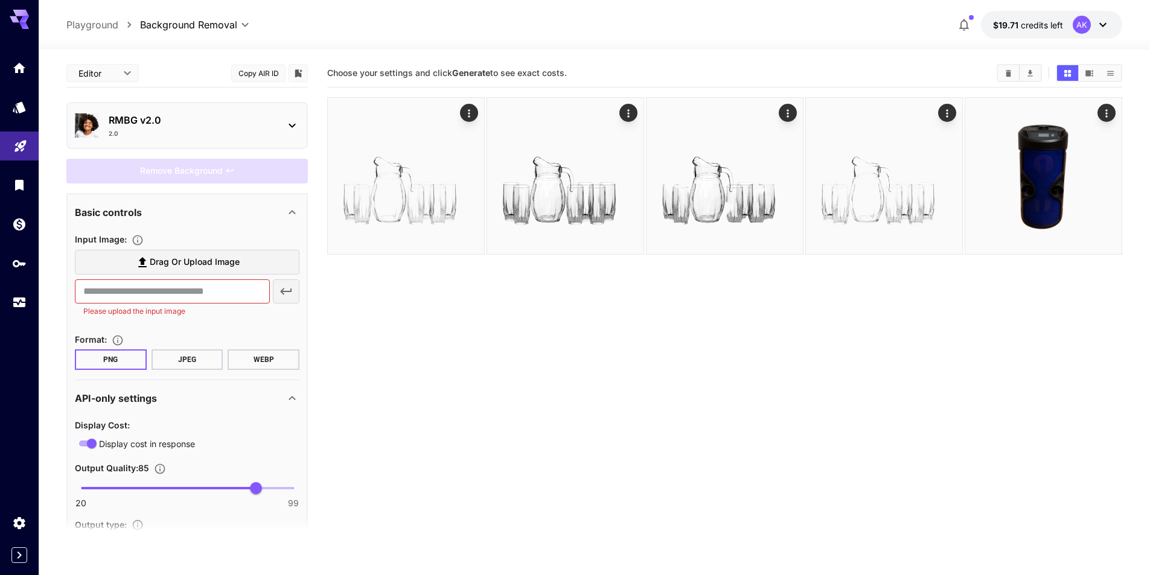
click at [195, 258] on span "Drag or upload image" at bounding box center [195, 262] width 90 height 15
click at [0, 0] on input "Drag or upload image" at bounding box center [0, 0] width 0 height 0
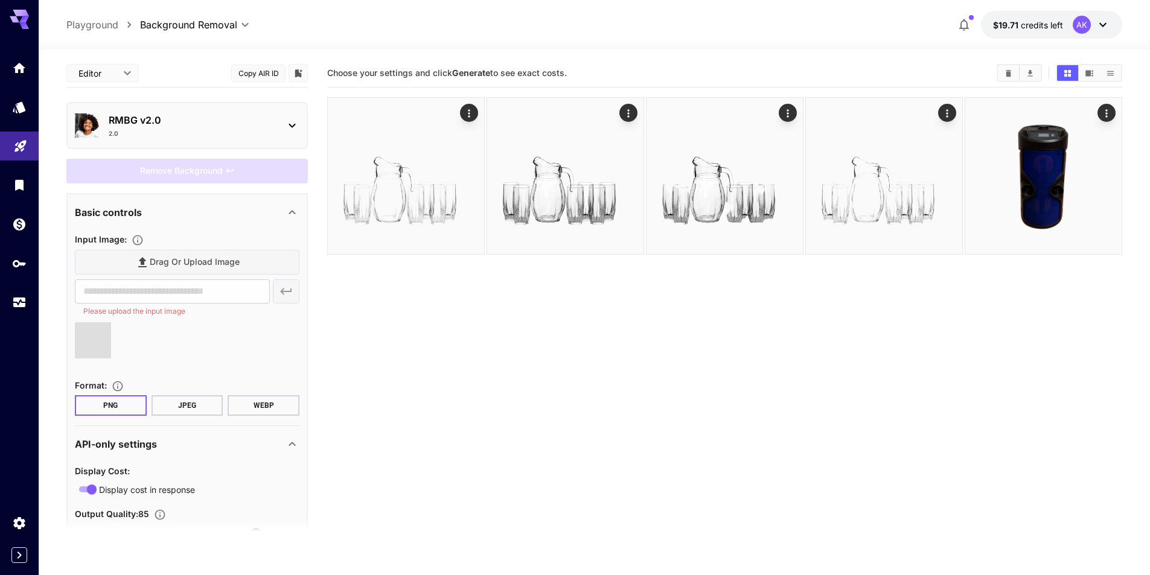
type input "**********"
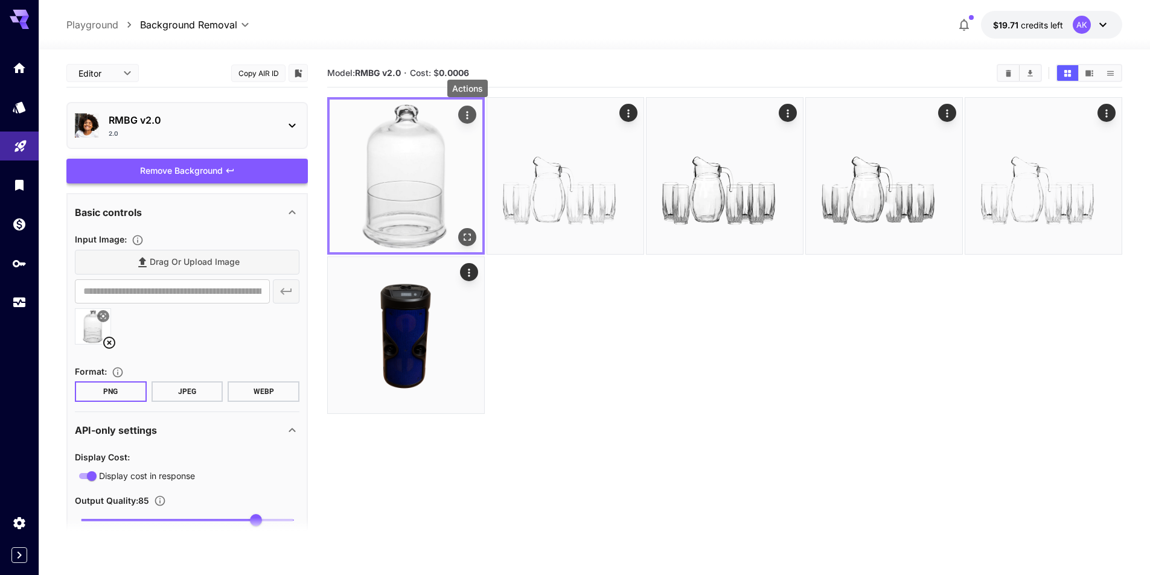
click at [466, 113] on icon "Actions" at bounding box center [467, 115] width 12 height 12
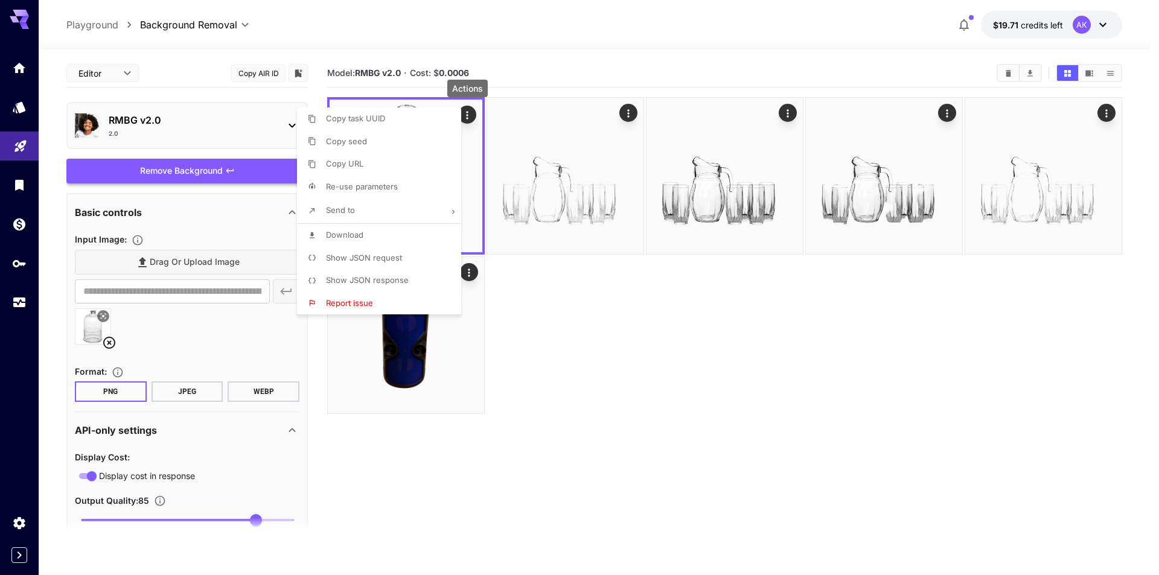
click at [380, 234] on li "Download" at bounding box center [382, 235] width 171 height 23
click at [555, 354] on div at bounding box center [579, 287] width 1159 height 575
